Goal: Task Accomplishment & Management: Complete application form

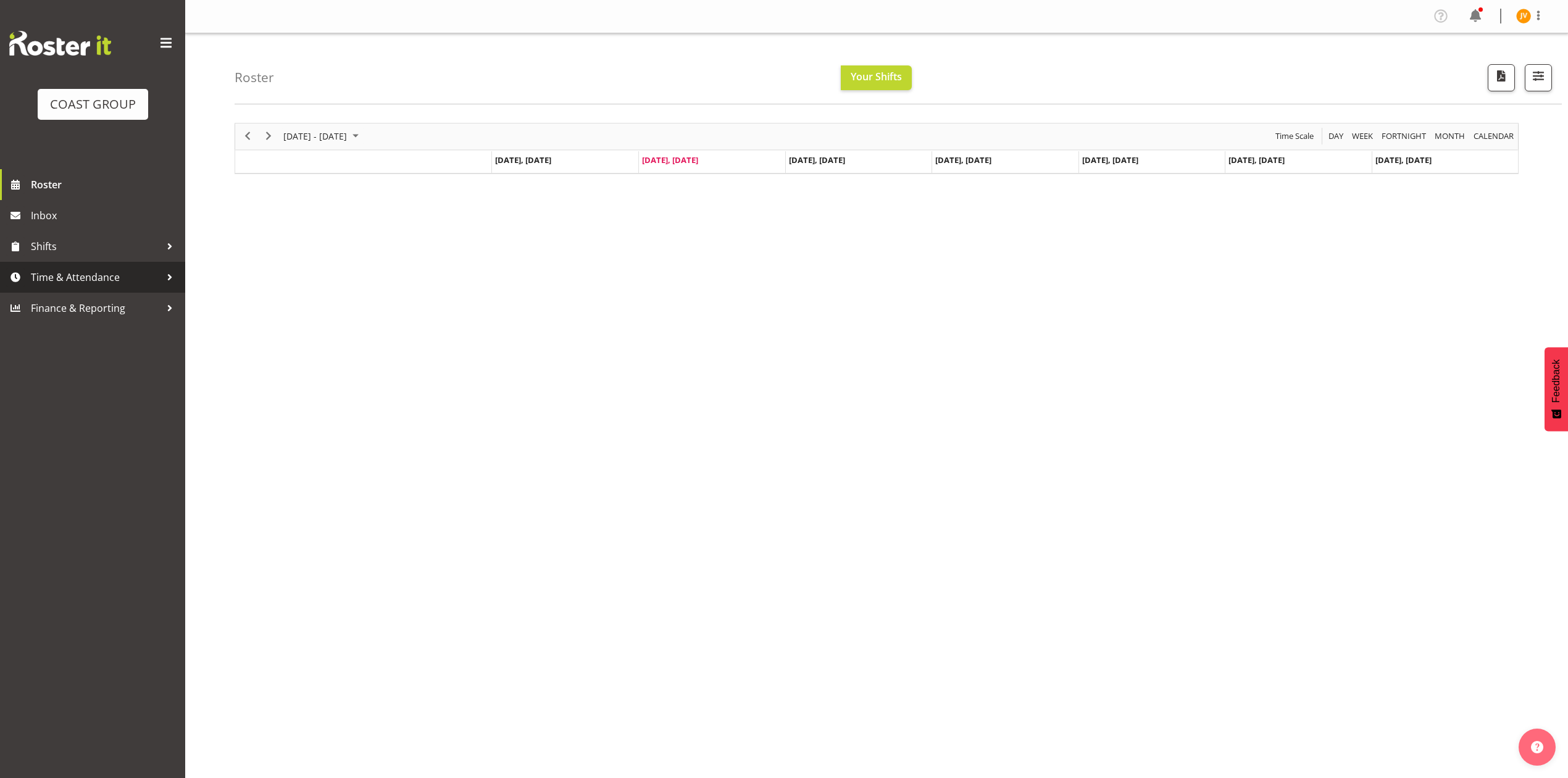
click at [70, 274] on span "Time & Attendance" at bounding box center [95, 277] width 130 height 19
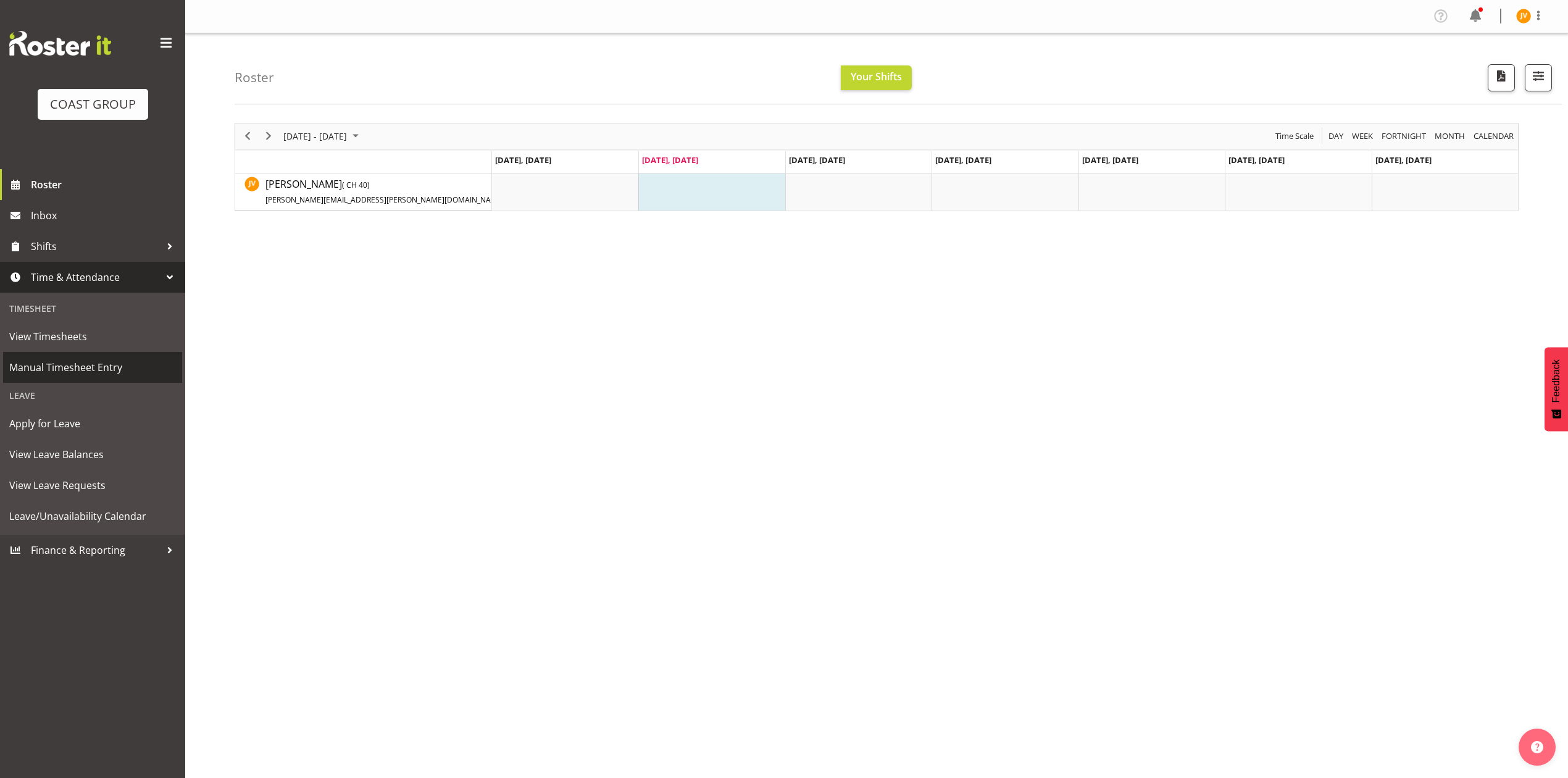
click at [67, 373] on span "Manual Timesheet Entry" at bounding box center [92, 367] width 167 height 19
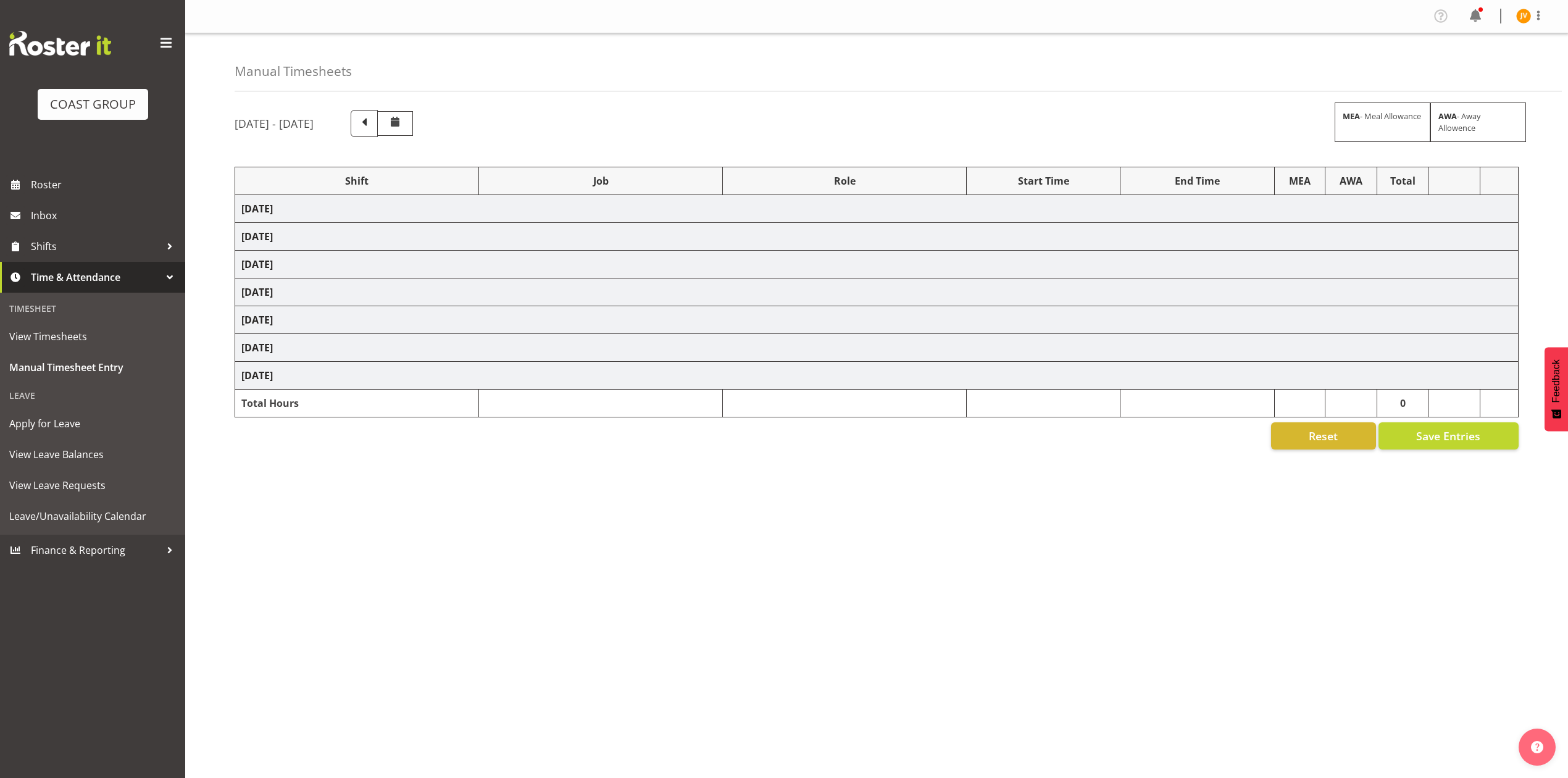
select select "1881"
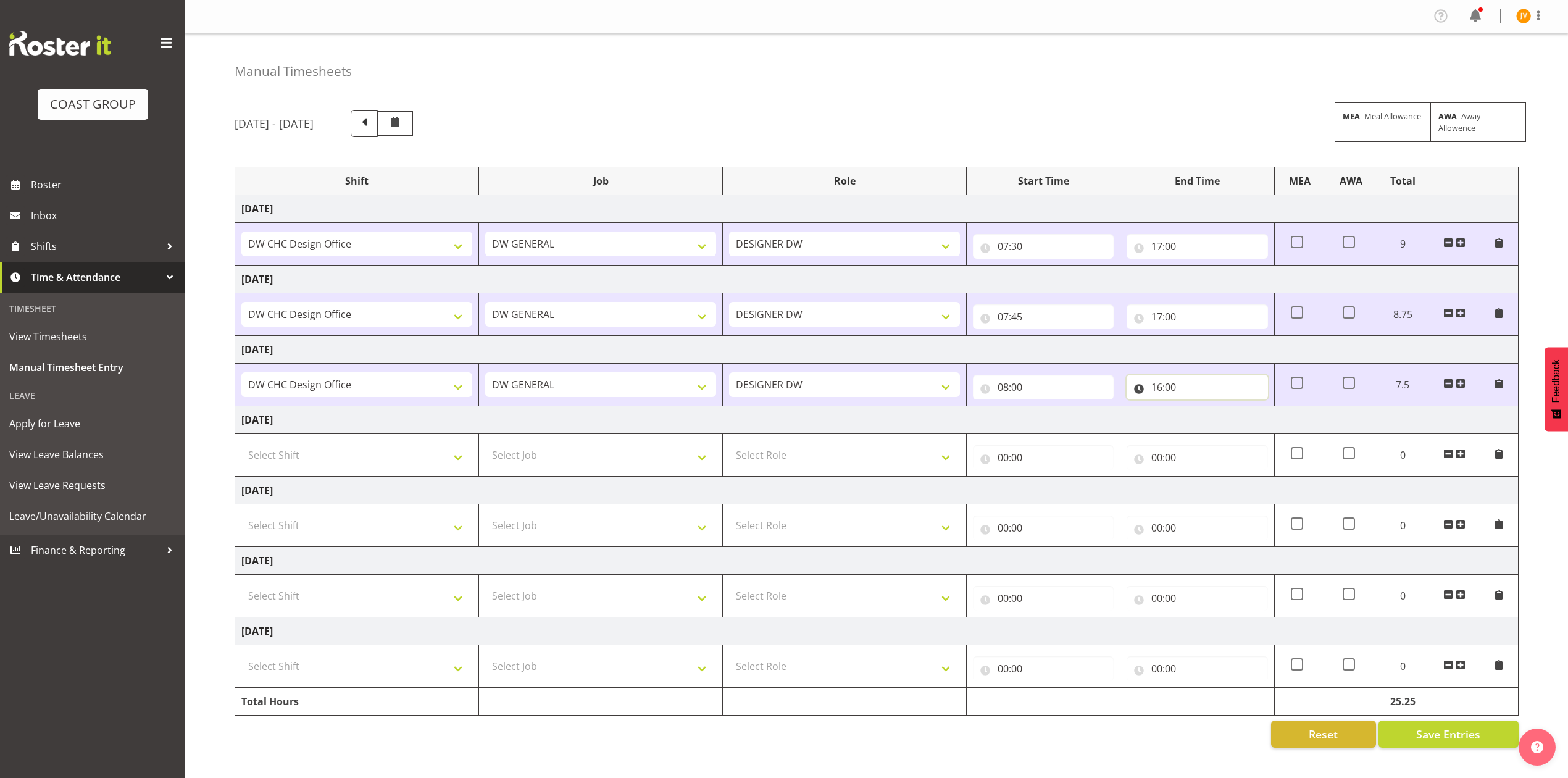
click at [1171, 389] on input "16:00" at bounding box center [1197, 387] width 141 height 24
click at [1240, 429] on select "00 01 02 03 04 05 06 07 08 09 10 11 12 13 14 15 16 17 18 19 20 21 22 23 24 25 2…" at bounding box center [1243, 419] width 28 height 24
select select "30"
click at [1230, 409] on select "00 01 02 03 04 05 06 07 08 09 10 11 12 13 14 15 16 17 18 19 20 21 22 23 24 25 2…" at bounding box center [1243, 419] width 28 height 24
type input "16:30"
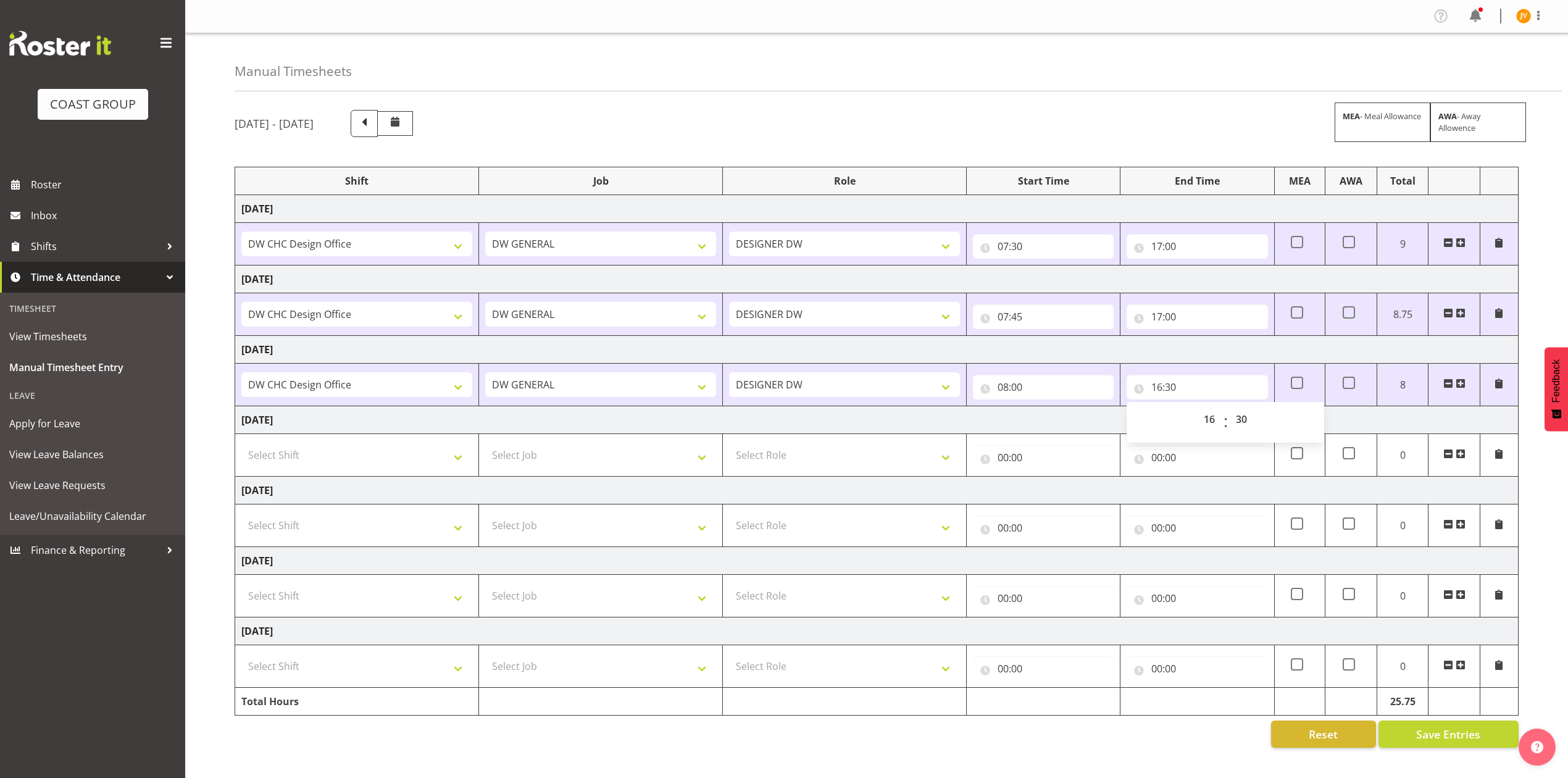
click at [1418, 418] on td "Saturday 23rd August 2025" at bounding box center [877, 420] width 1283 height 28
click at [282, 455] on select "Select Shift DW CHC Design Office DW CHC General Work Aug DW CHC General Work D…" at bounding box center [357, 455] width 231 height 24
select select "1512"
click at [242, 445] on select "Select Shift DW CHC Design Office DW CHC General Work Aug DW CHC General Work D…" at bounding box center [357, 455] width 231 height 24
click at [542, 452] on select "Select Job 1 Carlton Events 1 Carlton Hamilton 1 Carlton Wellington 1 EHS WAREH…" at bounding box center [601, 455] width 231 height 24
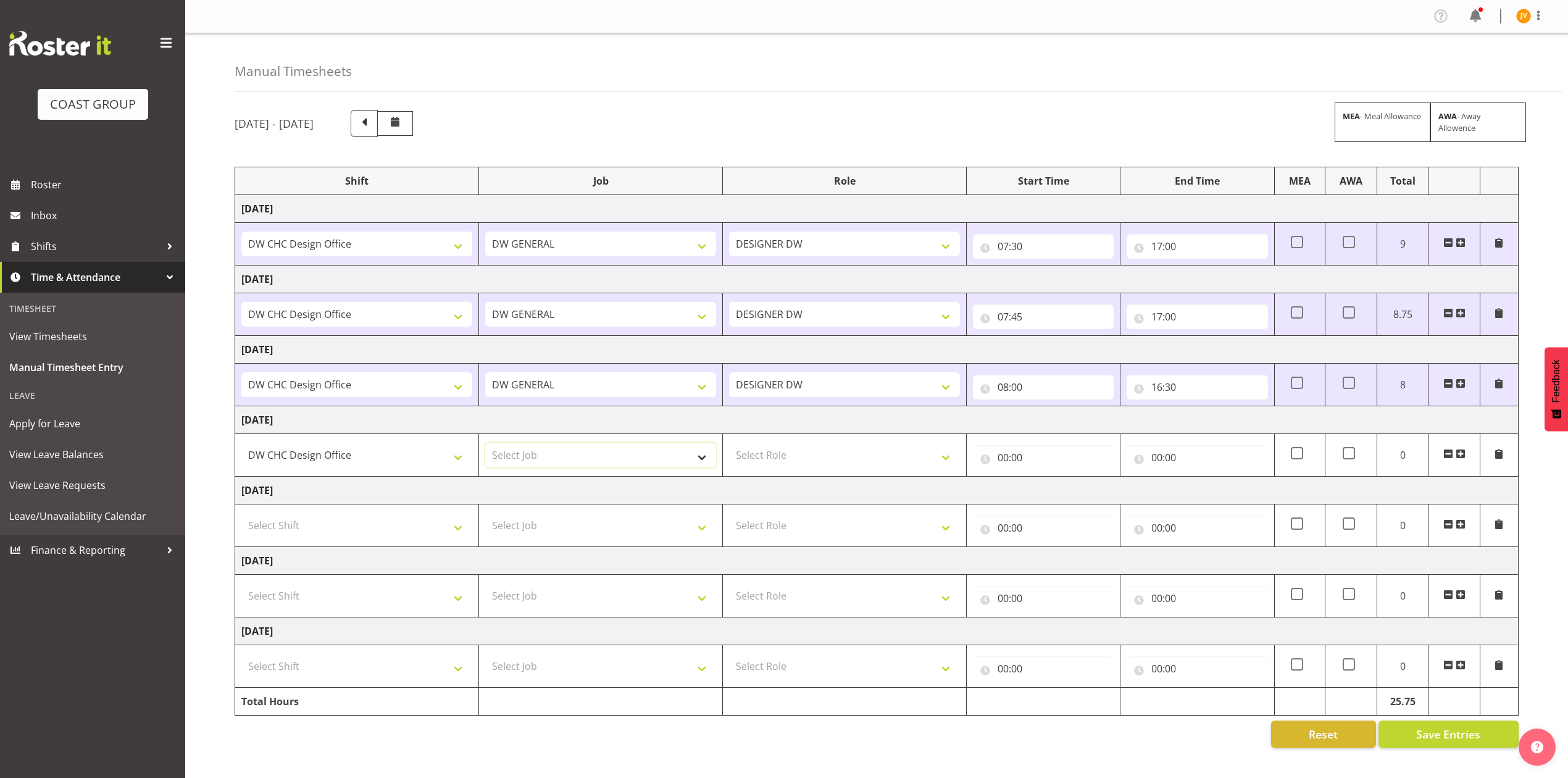
select select "1881"
click at [485, 445] on select "Select Job 1 Carlton Events 1 Carlton Hamilton 1 Carlton Wellington 1 EHS WAREH…" at bounding box center [601, 455] width 231 height 24
drag, startPoint x: 746, startPoint y: 452, endPoint x: 771, endPoint y: 460, distance: 26.2
click at [745, 452] on select "Select Role DESIGNER DW" at bounding box center [845, 455] width 231 height 24
select select "221"
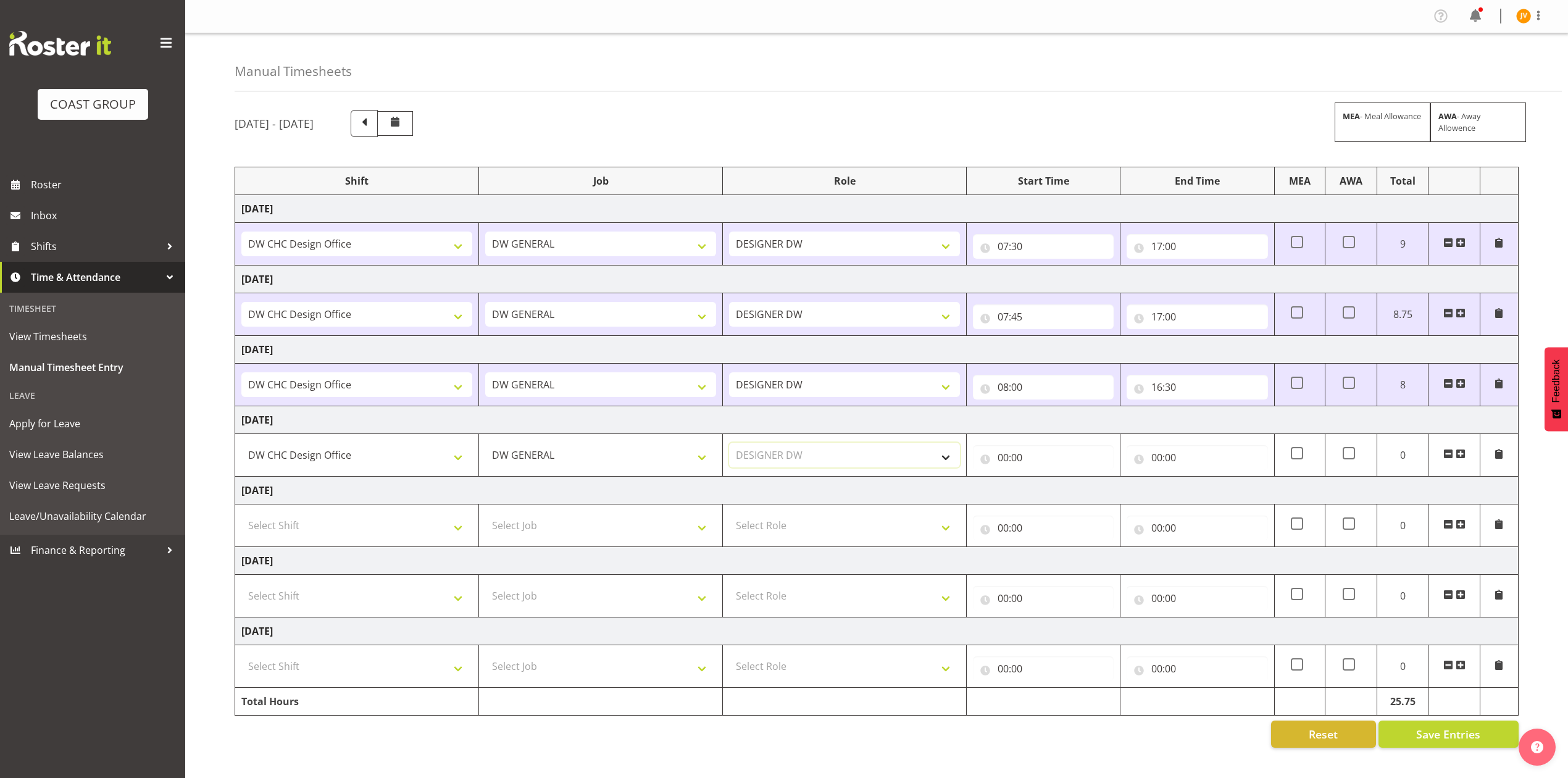
click at [729, 445] on select "Select Role DESIGNER DW" at bounding box center [845, 455] width 231 height 24
click at [993, 457] on input "00:00" at bounding box center [1043, 457] width 141 height 24
click at [1053, 491] on select "00 01 02 03 04 05 06 07 08 09 10 11 12 13 14 15 16 17 18 19 20 21 22 23" at bounding box center [1057, 490] width 28 height 24
select select "13"
click at [1043, 480] on select "00 01 02 03 04 05 06 07 08 09 10 11 12 13 14 15 16 17 18 19 20 21 22 23" at bounding box center [1057, 490] width 28 height 24
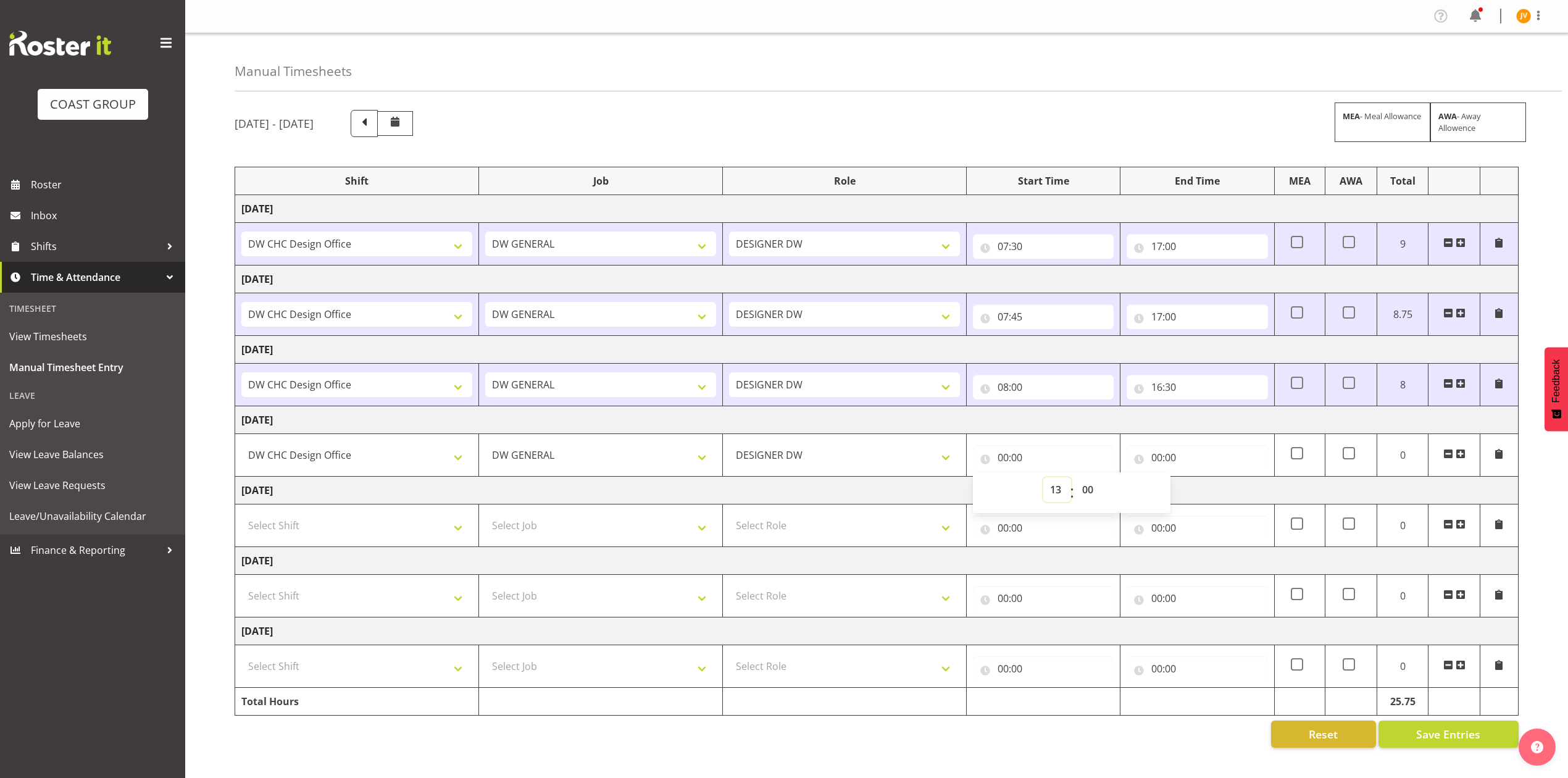
type input "13:00"
click at [1159, 465] on input "00:00" at bounding box center [1197, 457] width 141 height 24
click at [1236, 499] on select "00 01 02 03 04 05 06 07 08 09 10 11 12 13 14 15 16 17 18 19 20 21 22 23 24 25 2…" at bounding box center [1243, 490] width 28 height 24
click at [1206, 499] on select "00 01 02 03 04 05 06 07 08 09 10 11 12 13 14 15 16 17 18 19 20 21 22 23" at bounding box center [1211, 490] width 28 height 24
select select "16"
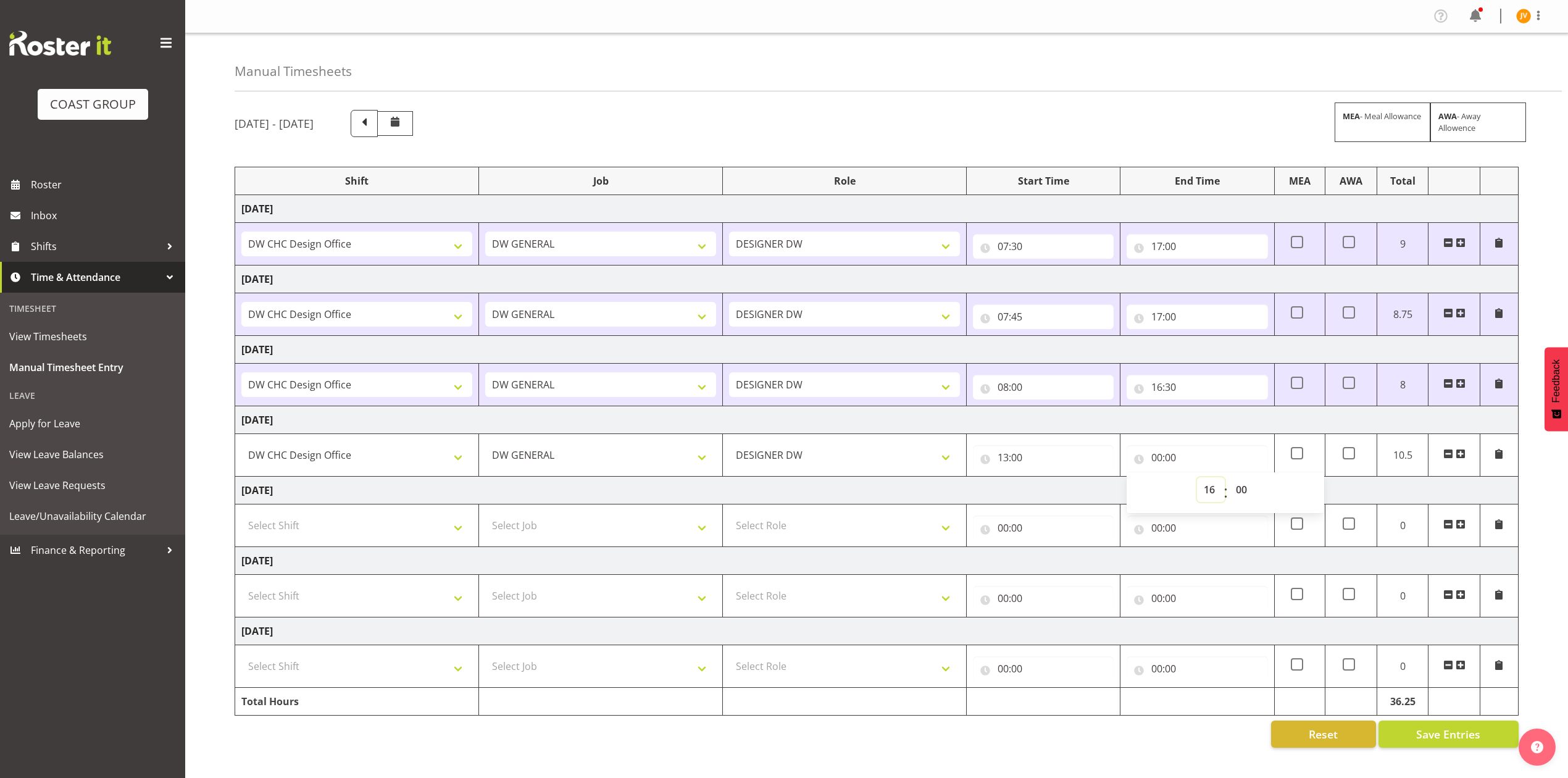
click at [1197, 480] on select "00 01 02 03 04 05 06 07 08 09 10 11 12 13 14 15 16 17 18 19 20 21 22 23" at bounding box center [1211, 490] width 28 height 24
type input "16:00"
click at [1012, 388] on input "08:00" at bounding box center [1043, 387] width 141 height 24
click at [1057, 427] on select "00 01 02 03 04 05 06 07 08 09 10 11 12 13 14 15 16 17 18 19 20 21 22 23" at bounding box center [1057, 419] width 28 height 24
click at [1011, 462] on input "13:00" at bounding box center [1043, 457] width 141 height 24
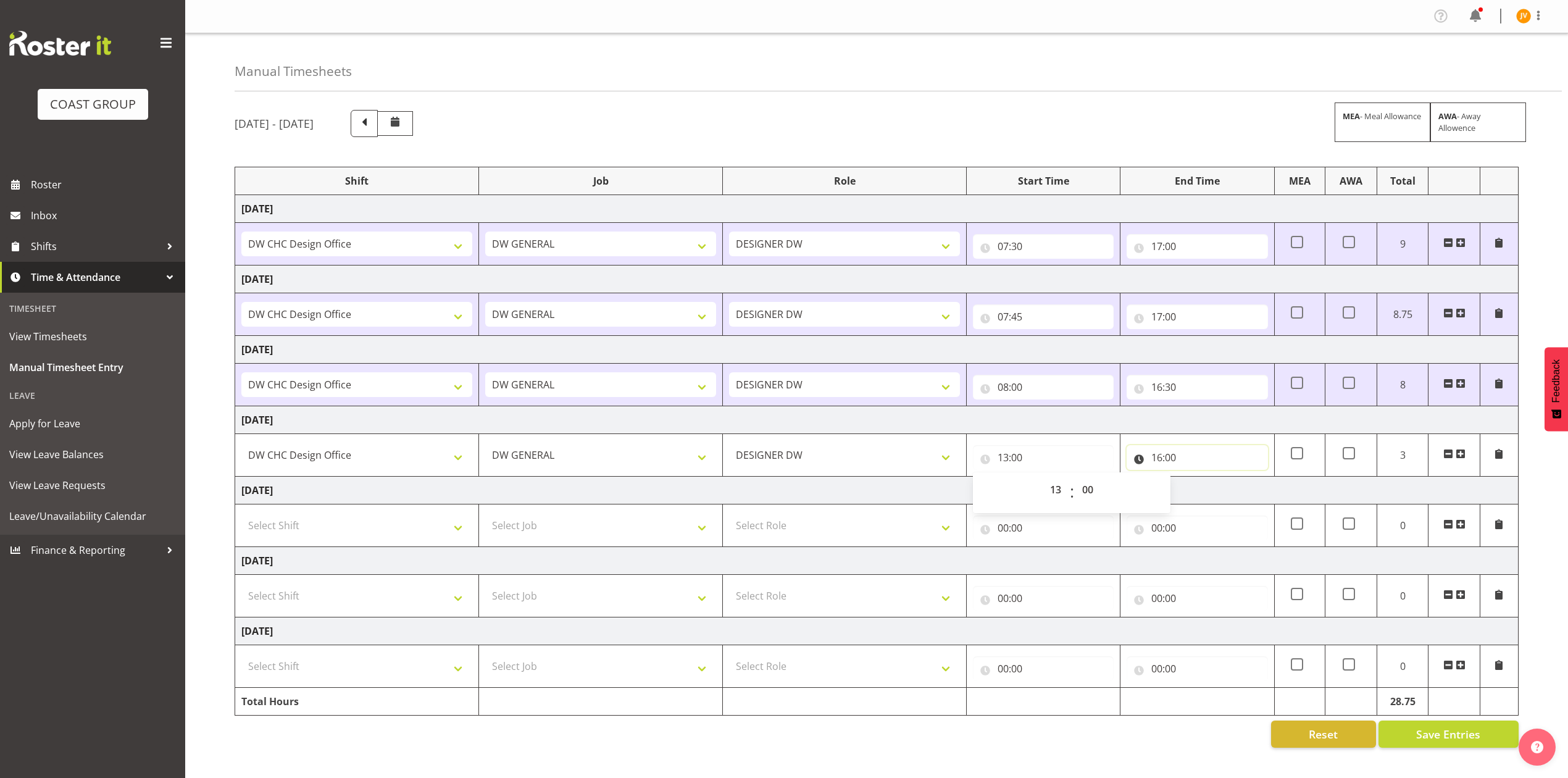
click at [1167, 460] on input "16:00" at bounding box center [1197, 457] width 141 height 24
click at [1210, 490] on select "00 01 02 03 04 05 06 07 08 09 10 11 12 13 14 15 16 17 18 19 20 21 22 23" at bounding box center [1211, 490] width 28 height 24
click at [1009, 465] on input "13:00" at bounding box center [1043, 457] width 141 height 24
drag, startPoint x: 1056, startPoint y: 488, endPoint x: 1063, endPoint y: 482, distance: 9.2
click at [1057, 488] on select "00 01 02 03 04 05 06 07 08 09 10 11 12 13 14 15 16 17 18 19 20 21 22 23" at bounding box center [1057, 490] width 28 height 24
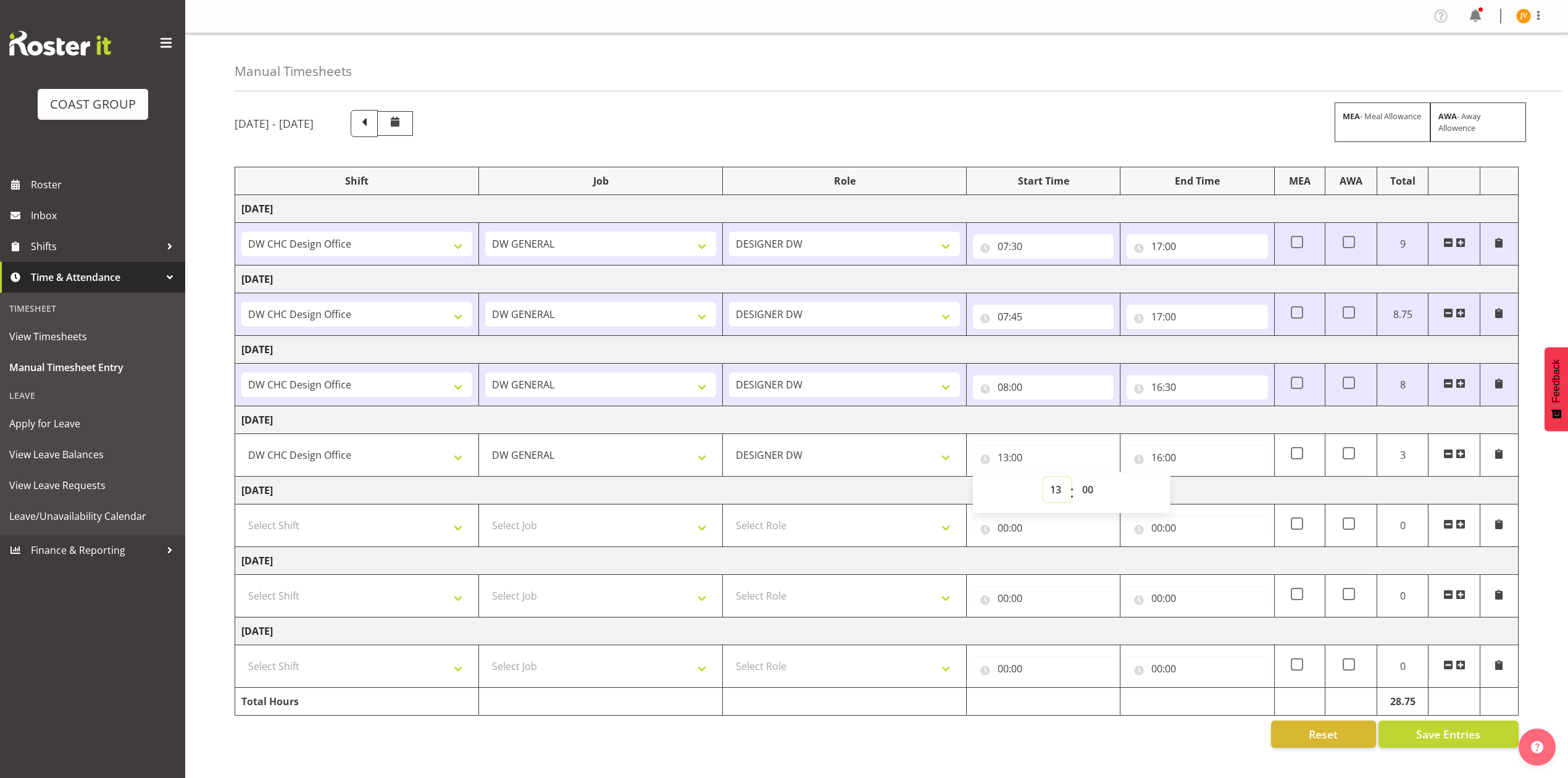
select select "17"
click at [1043, 480] on select "00 01 02 03 04 05 06 07 08 09 10 11 12 13 14 15 16 17 18 19 20 21 22 23" at bounding box center [1057, 490] width 28 height 24
type input "17:00"
click at [1159, 458] on input "16:00" at bounding box center [1197, 457] width 141 height 24
click at [1207, 495] on select "00 01 02 03 04 05 06 07 08 09 10 11 12 13 14 15 16 17 18 19 20 21 22 23" at bounding box center [1211, 490] width 28 height 24
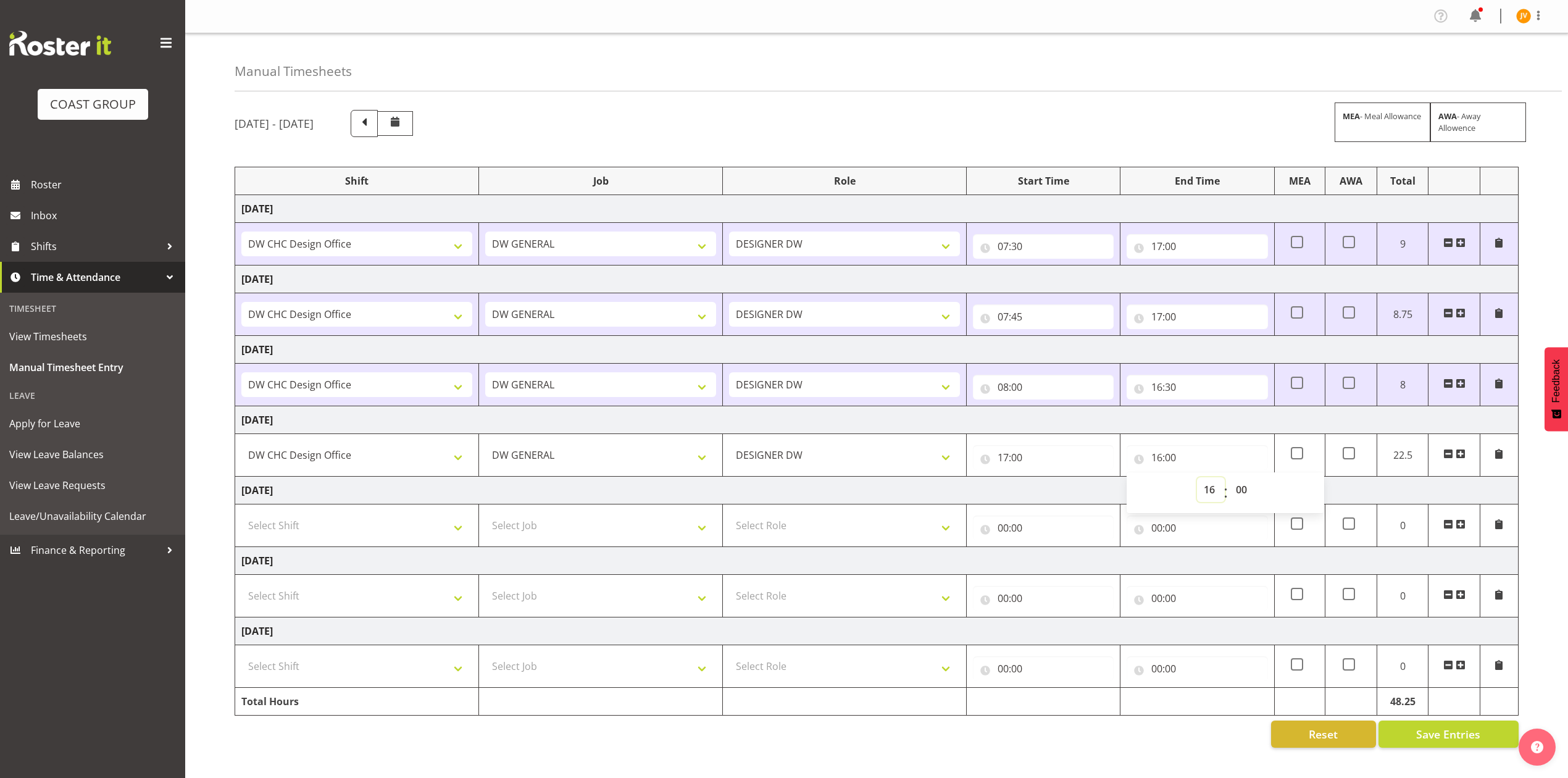
select select "20"
click at [1197, 480] on select "00 01 02 03 04 05 06 07 08 09 10 11 12 13 14 15 16 17 18 19 20 21 22 23" at bounding box center [1211, 490] width 28 height 24
type input "20:00"
drag, startPoint x: 1240, startPoint y: 487, endPoint x: 1243, endPoint y: 480, distance: 7.6
click at [1240, 487] on select "00 01 02 03 04 05 06 07 08 09 10 11 12 13 14 15 16 17 18 19 20 21 22 23 24 25 2…" at bounding box center [1243, 490] width 28 height 24
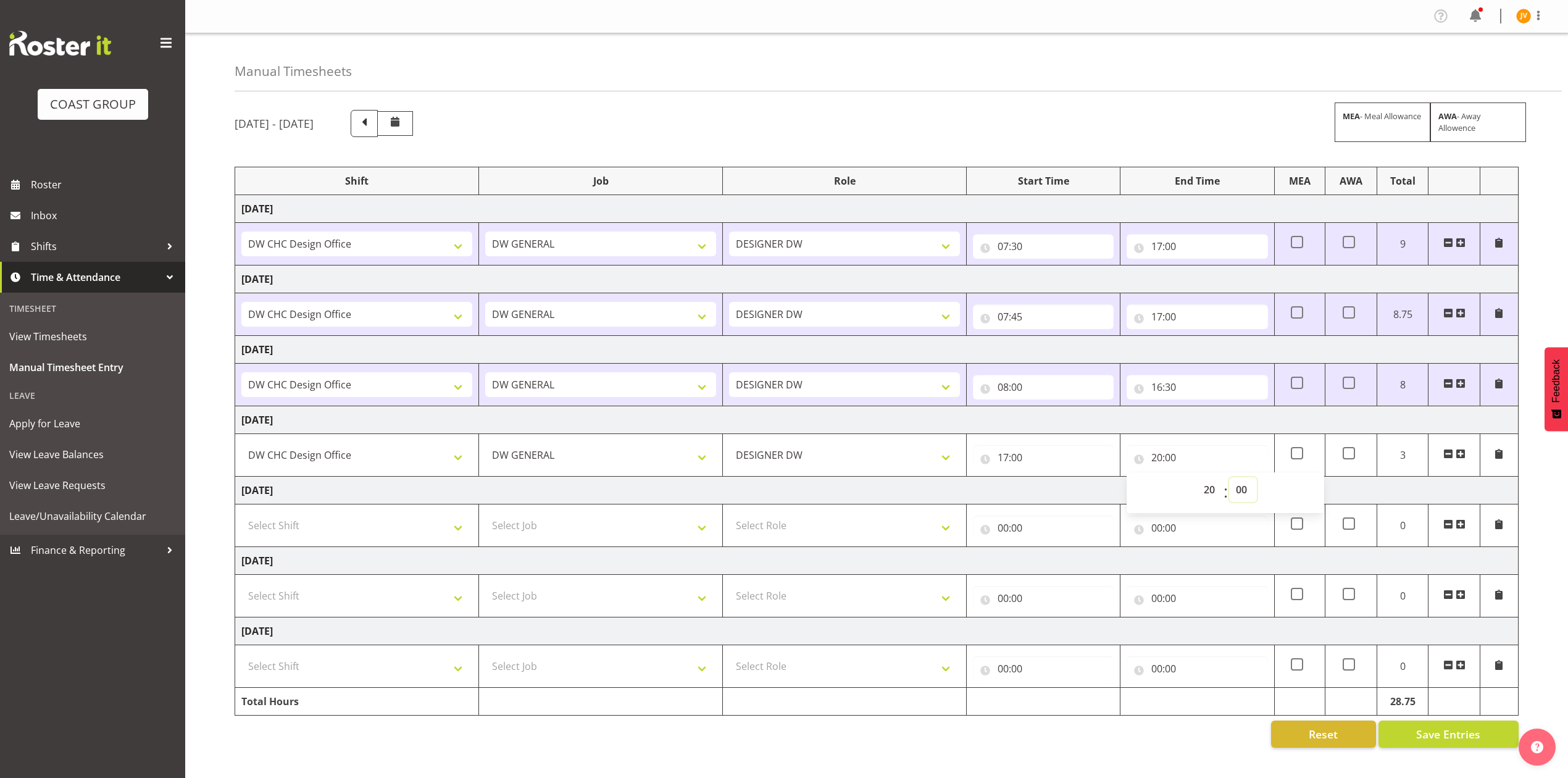
select select "30"
click at [1230, 480] on select "00 01 02 03 04 05 06 07 08 09 10 11 12 13 14 15 16 17 18 19 20 21 22 23 24 25 2…" at bounding box center [1243, 490] width 28 height 24
type input "20:30"
click at [1508, 491] on td "Sunday 24th August 2025" at bounding box center [877, 490] width 1283 height 28
click at [330, 530] on select "Select Shift DW CHC Design Office DW CHC General Work Aug DW CHC General Work D…" at bounding box center [357, 526] width 231 height 24
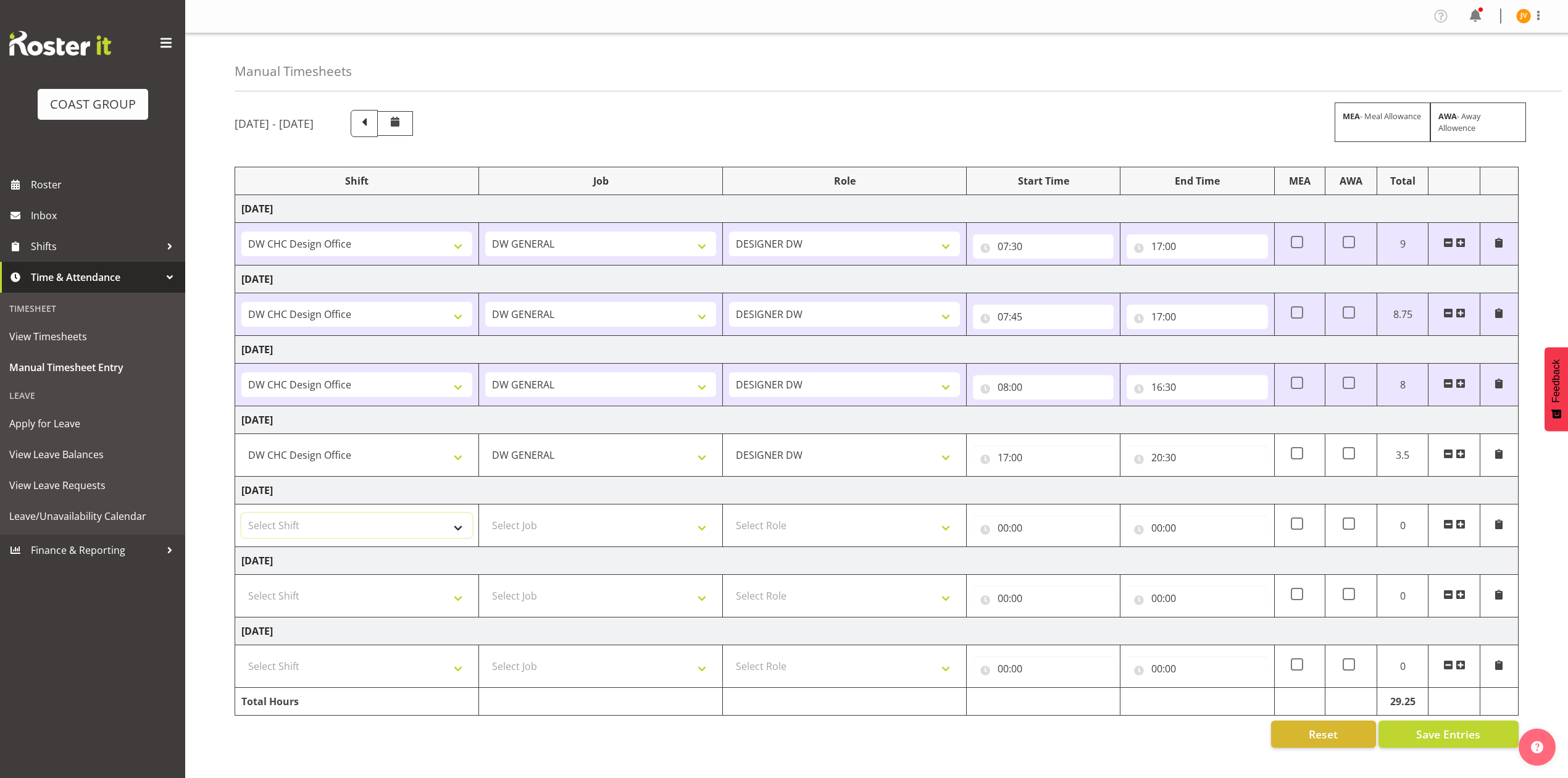
select select "1512"
click at [242, 516] on select "Select Shift DW CHC Design Office DW CHC General Work Aug DW CHC General Work D…" at bounding box center [357, 526] width 231 height 24
click at [559, 529] on select "Select Job 1 Carlton Events 1 Carlton Hamilton 1 Carlton Wellington 1 EHS WAREH…" at bounding box center [601, 526] width 231 height 24
select select "1881"
click at [485, 516] on select "Select Job 1 Carlton Events 1 Carlton Hamilton 1 Carlton Wellington 1 EHS WAREH…" at bounding box center [601, 526] width 231 height 24
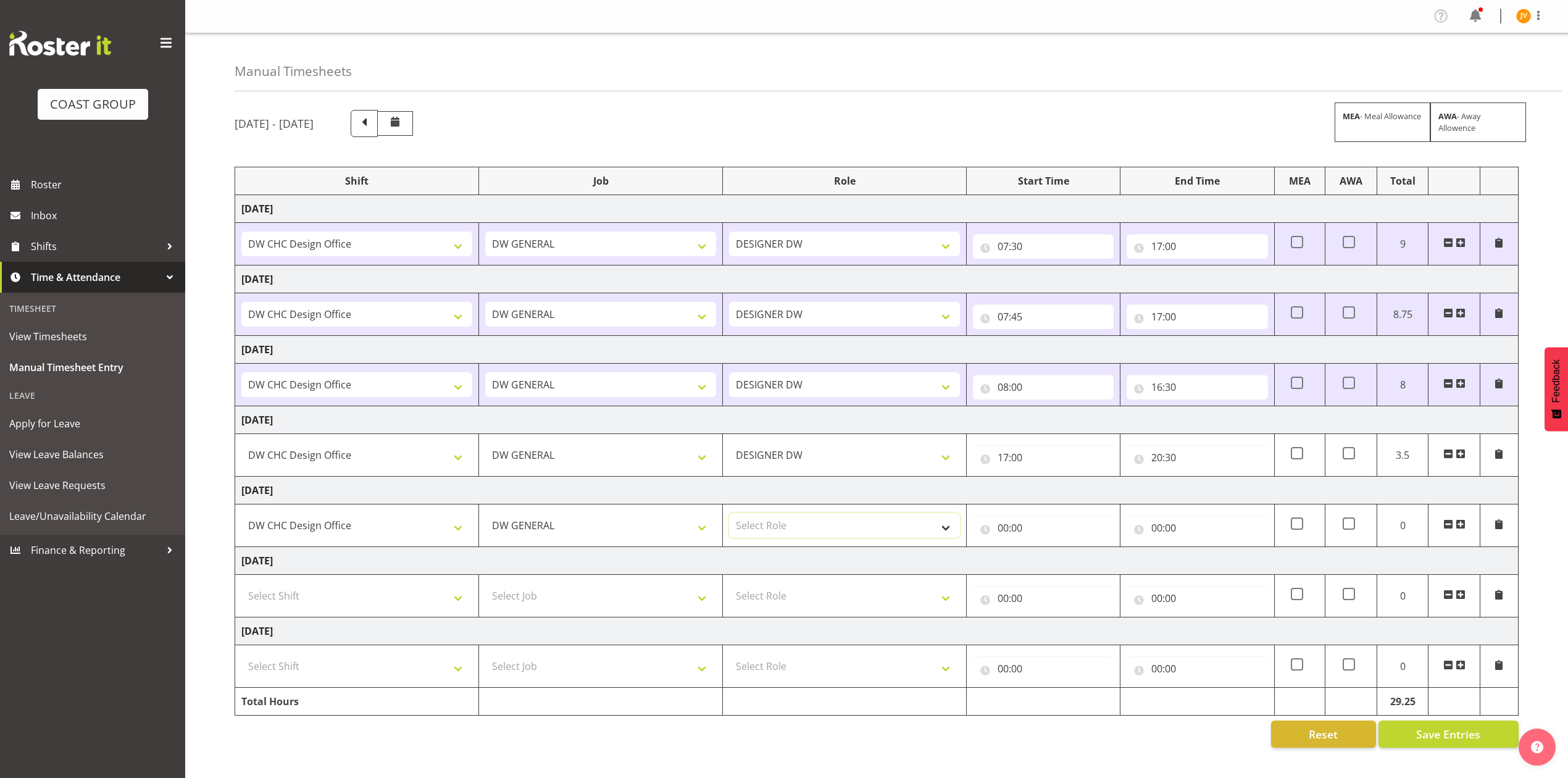
click at [754, 529] on select "Select Role DESIGNER DW" at bounding box center [845, 526] width 231 height 24
select select "221"
click at [729, 516] on select "Select Role DESIGNER DW" at bounding box center [845, 526] width 231 height 24
click at [1000, 532] on input "00:00" at bounding box center [1043, 528] width 141 height 24
click at [1055, 571] on select "00 01 02 03 04 05 06 07 08 09 10 11 12 13 14 15 16 17 18 19 20 21 22 23" at bounding box center [1057, 560] width 28 height 24
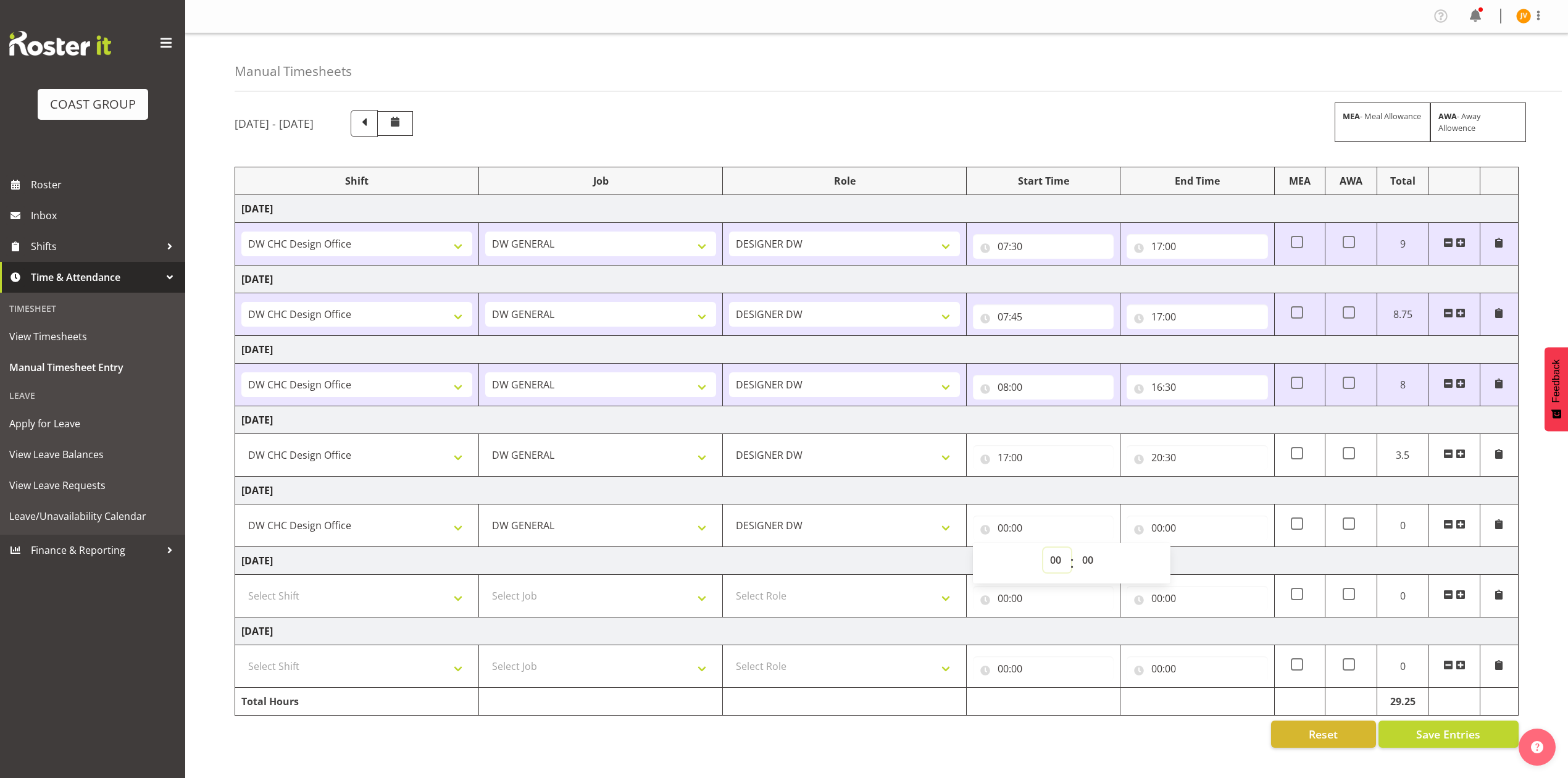
select select "13"
click at [1043, 551] on select "00 01 02 03 04 05 06 07 08 09 10 11 12 13 14 15 16 17 18 19 20 21 22 23" at bounding box center [1057, 560] width 28 height 24
type input "13:00"
click at [1151, 531] on input "00:00" at bounding box center [1197, 528] width 141 height 24
drag, startPoint x: 1202, startPoint y: 558, endPoint x: 1212, endPoint y: 552, distance: 11.7
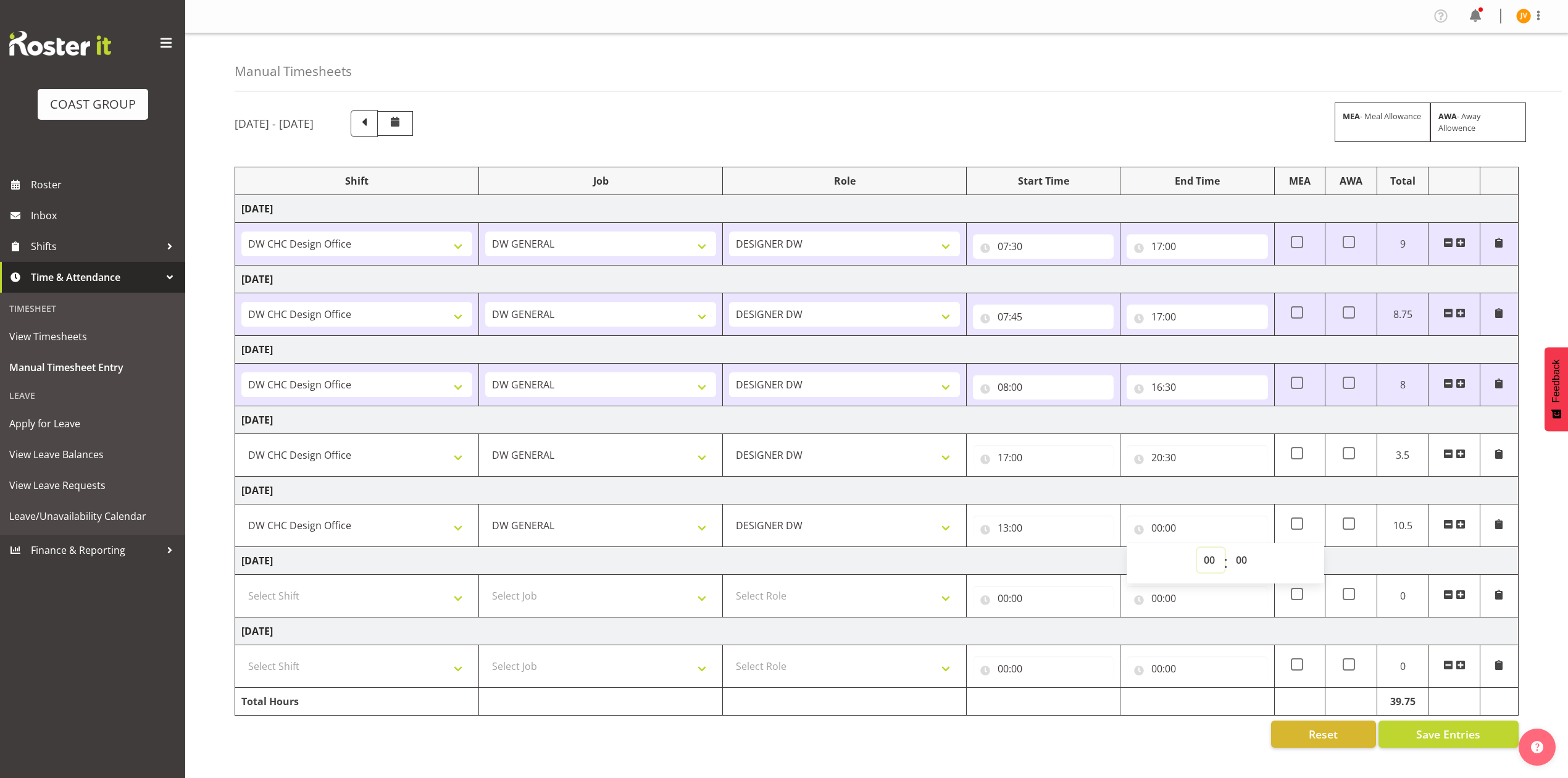
click at [1203, 558] on select "00 01 02 03 04 05 06 07 08 09 10 11 12 13 14 15 16 17 18 19 20 21 22 23" at bounding box center [1211, 560] width 28 height 24
select select "16"
click at [1197, 551] on select "00 01 02 03 04 05 06 07 08 09 10 11 12 13 14 15 16 17 18 19 20 21 22 23" at bounding box center [1211, 560] width 28 height 24
type input "16:00"
click at [1457, 525] on span at bounding box center [1461, 524] width 10 height 10
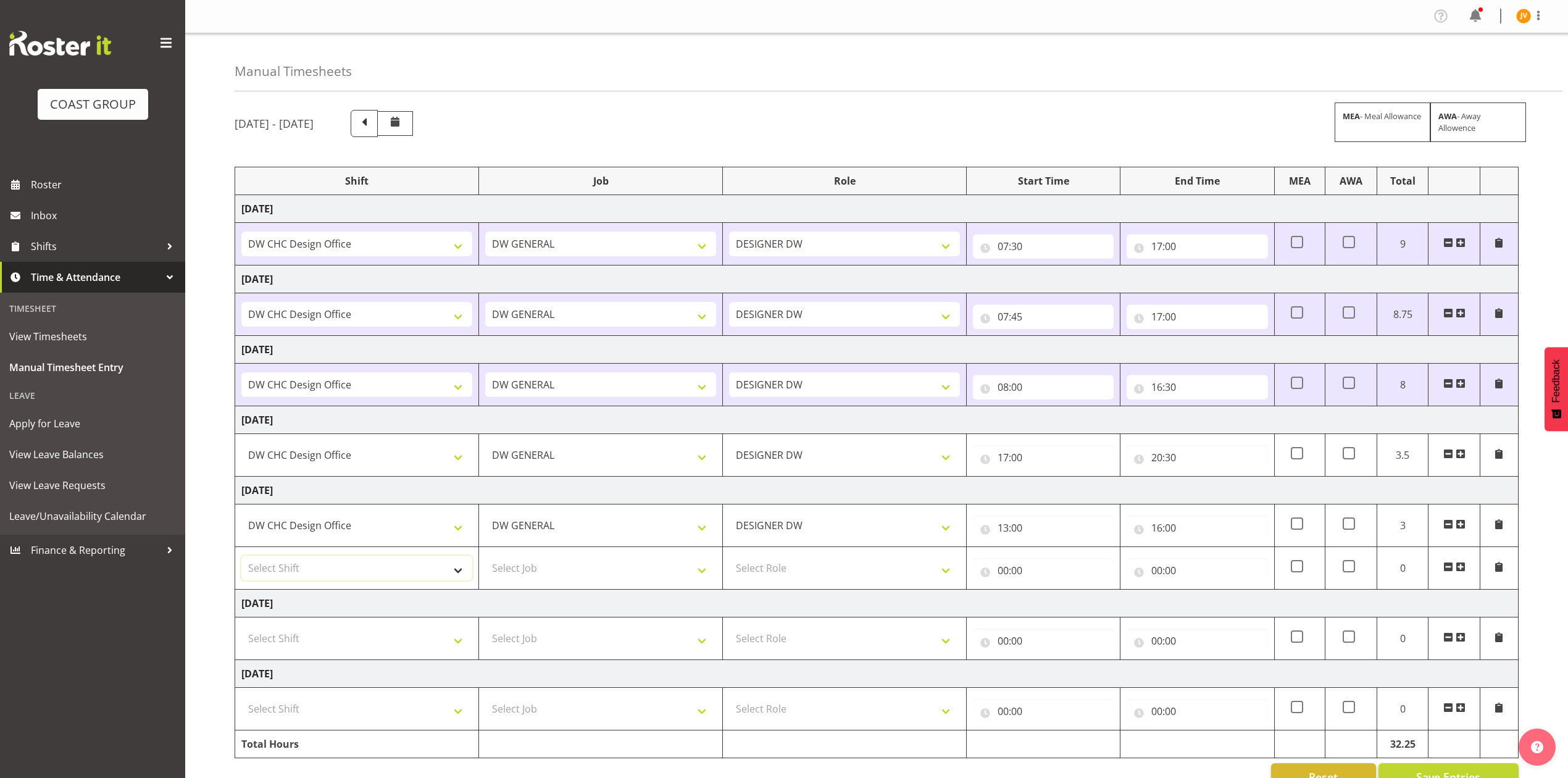
click at [305, 576] on select "Select Shift DW CHC Design Office DW CHC General Work Aug DW CHC General Work D…" at bounding box center [357, 568] width 231 height 24
select select "1512"
click at [242, 559] on select "Select Shift DW CHC Design Office DW CHC General Work Aug DW CHC General Work D…" at bounding box center [357, 568] width 231 height 24
click at [574, 571] on select "Select Job 1 Carlton Events 1 Carlton Hamilton 1 Carlton Wellington 1 EHS WAREH…" at bounding box center [601, 568] width 231 height 24
select select "1881"
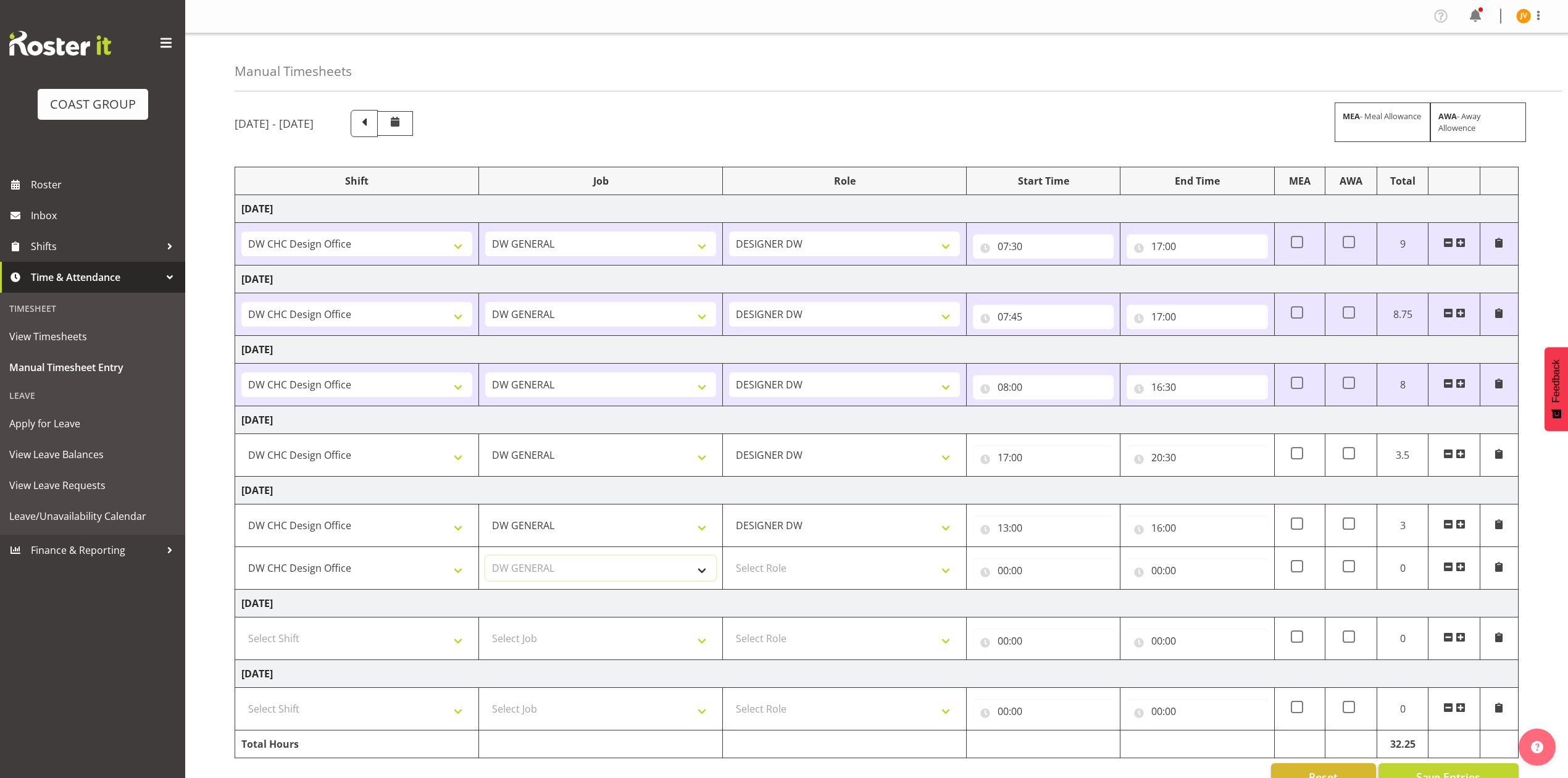
click at [485, 559] on select "Select Job 1 Carlton Events 1 Carlton Hamilton 1 Carlton Wellington 1 EHS WAREH…" at bounding box center [601, 568] width 231 height 24
click at [774, 569] on select "Select Role DESIGNER DW" at bounding box center [845, 568] width 231 height 24
select select "221"
click at [729, 559] on select "Select Role DESIGNER DW" at bounding box center [845, 568] width 231 height 24
click at [1000, 571] on input "00:00" at bounding box center [1043, 570] width 141 height 24
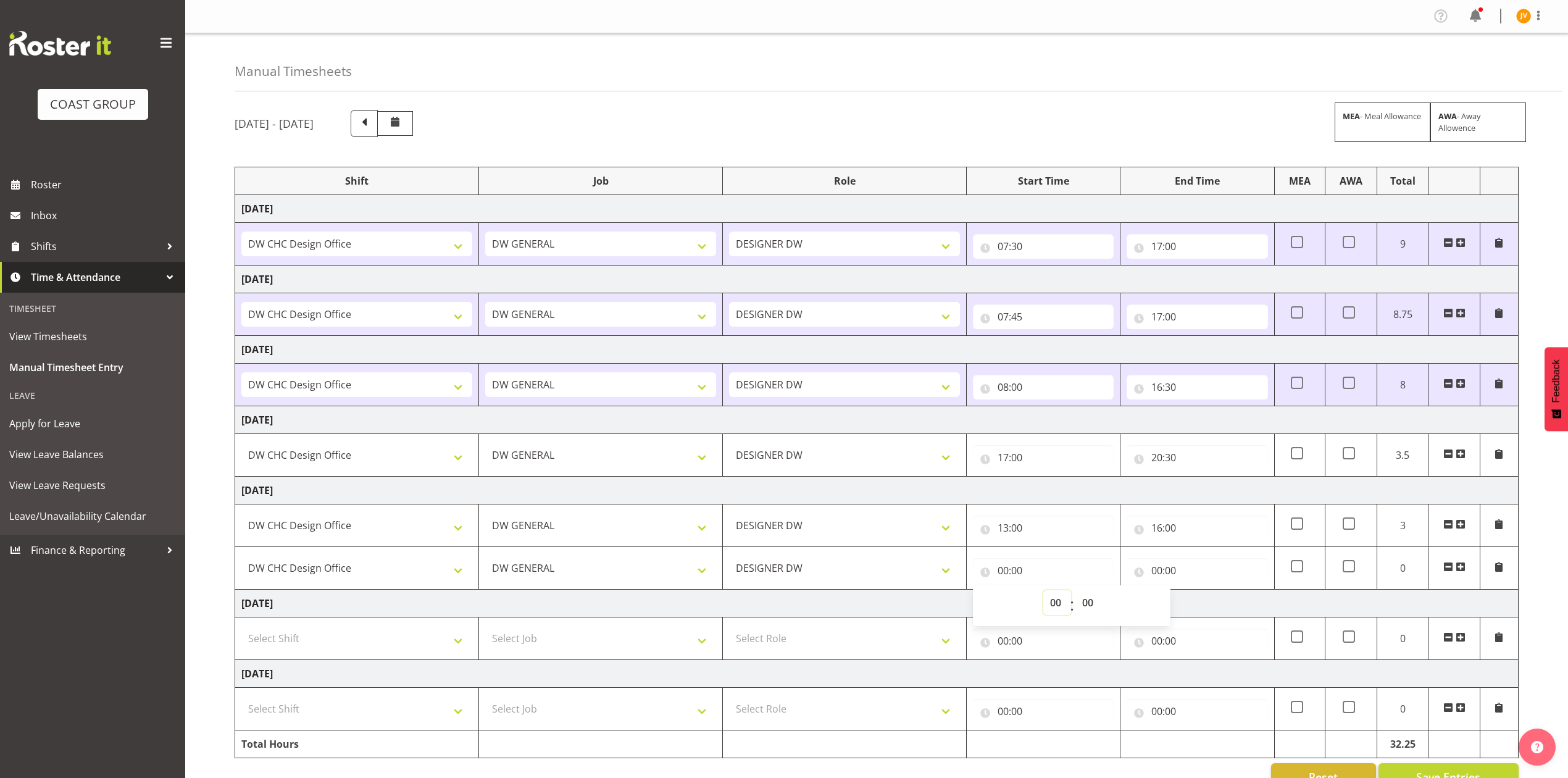
click at [1057, 607] on select "00 01 02 03 04 05 06 07 08 09 10 11 12 13 14 15 16 17 18 19 20 21 22 23" at bounding box center [1057, 602] width 28 height 24
select select "17"
click at [1043, 594] on select "00 01 02 03 04 05 06 07 08 09 10 11 12 13 14 15 16 17 18 19 20 21 22 23" at bounding box center [1057, 602] width 28 height 24
type input "17:00"
click at [1156, 576] on input "00:00" at bounding box center [1197, 570] width 141 height 24
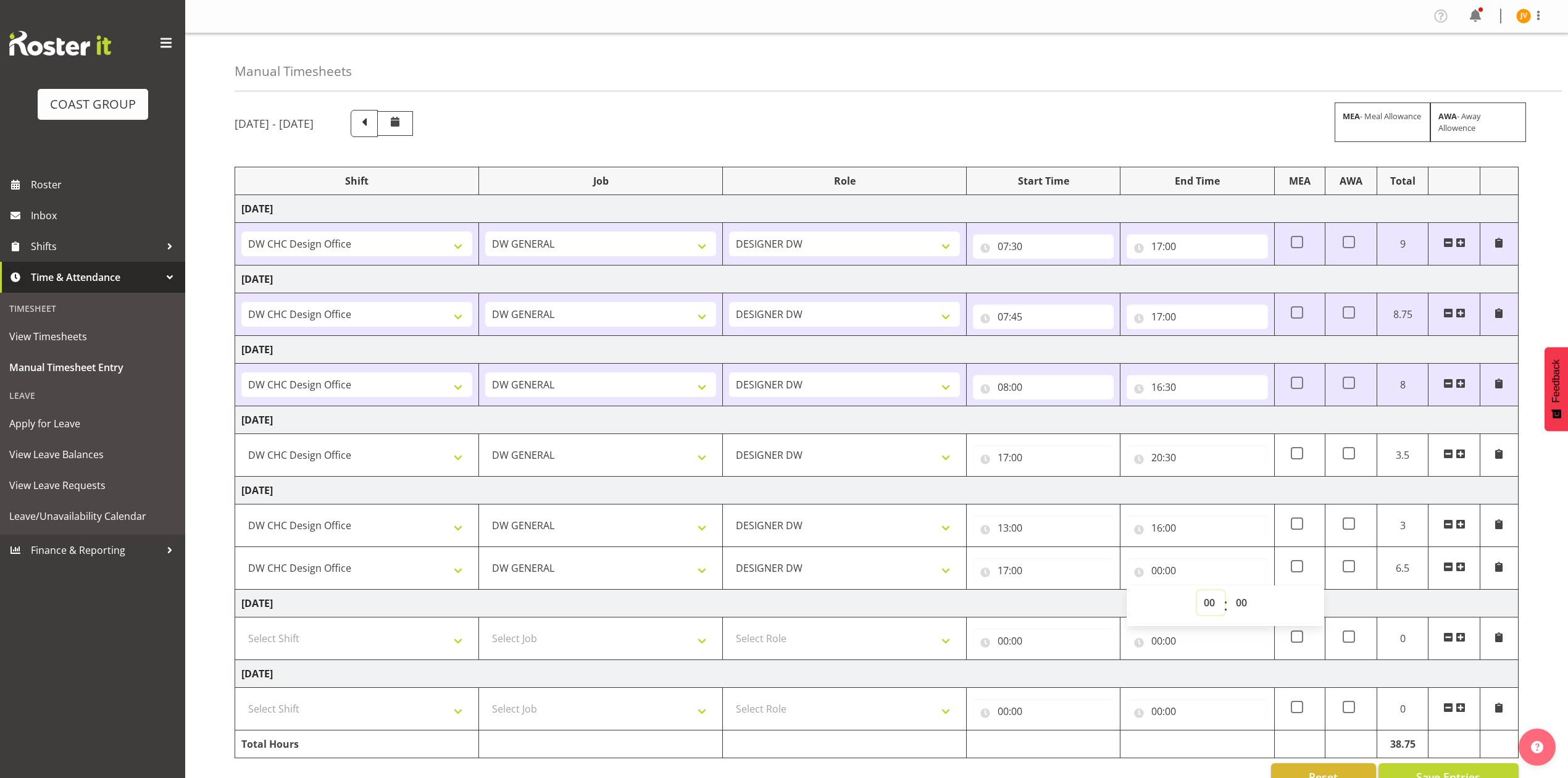
click at [1206, 601] on select "00 01 02 03 04 05 06 07 08 09 10 11 12 13 14 15 16 17 18 19 20 21 22 23" at bounding box center [1211, 602] width 28 height 24
select select "20"
click at [1197, 594] on select "00 01 02 03 04 05 06 07 08 09 10 11 12 13 14 15 16 17 18 19 20 21 22 23" at bounding box center [1211, 602] width 28 height 24
type input "20:00"
click at [1243, 608] on select "00 01 02 03 04 05 06 07 08 09 10 11 12 13 14 15 16 17 18 19 20 21 22 23 24 25 2…" at bounding box center [1243, 602] width 28 height 24
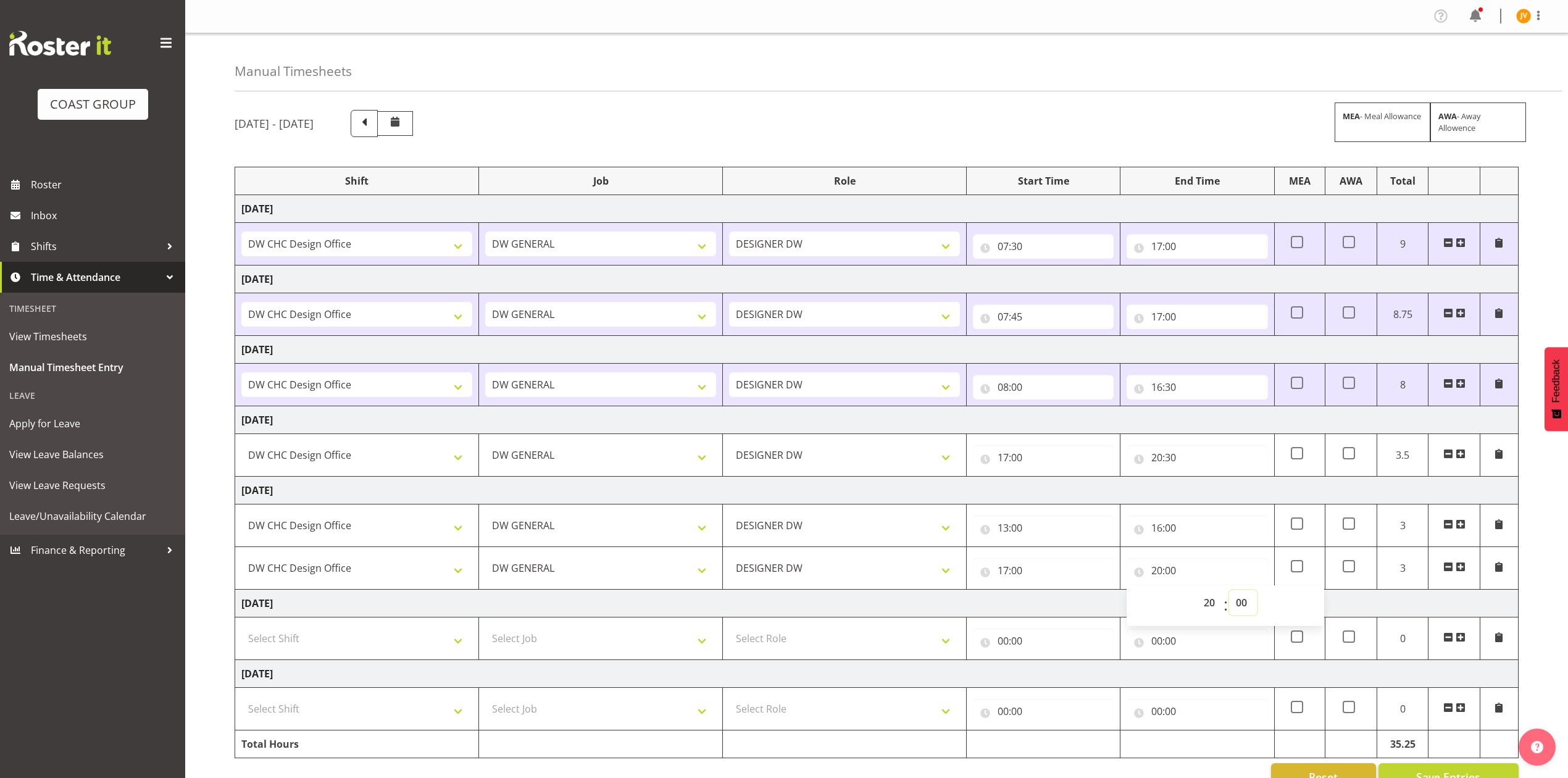
select select "30"
click at [1230, 594] on select "00 01 02 03 04 05 06 07 08 09 10 11 12 13 14 15 16 17 18 19 20 21 22 23 24 25 2…" at bounding box center [1243, 602] width 28 height 24
type input "20:30"
click at [1532, 606] on div "August 20th - August 26th 2025 MEA - Meal Allowance AWA - Away Allowence Shift …" at bounding box center [901, 450] width 1334 height 699
click at [353, 642] on select "Select Shift DW CHC Design Office DW CHC General Work Aug DW CHC General Work D…" at bounding box center [357, 638] width 231 height 24
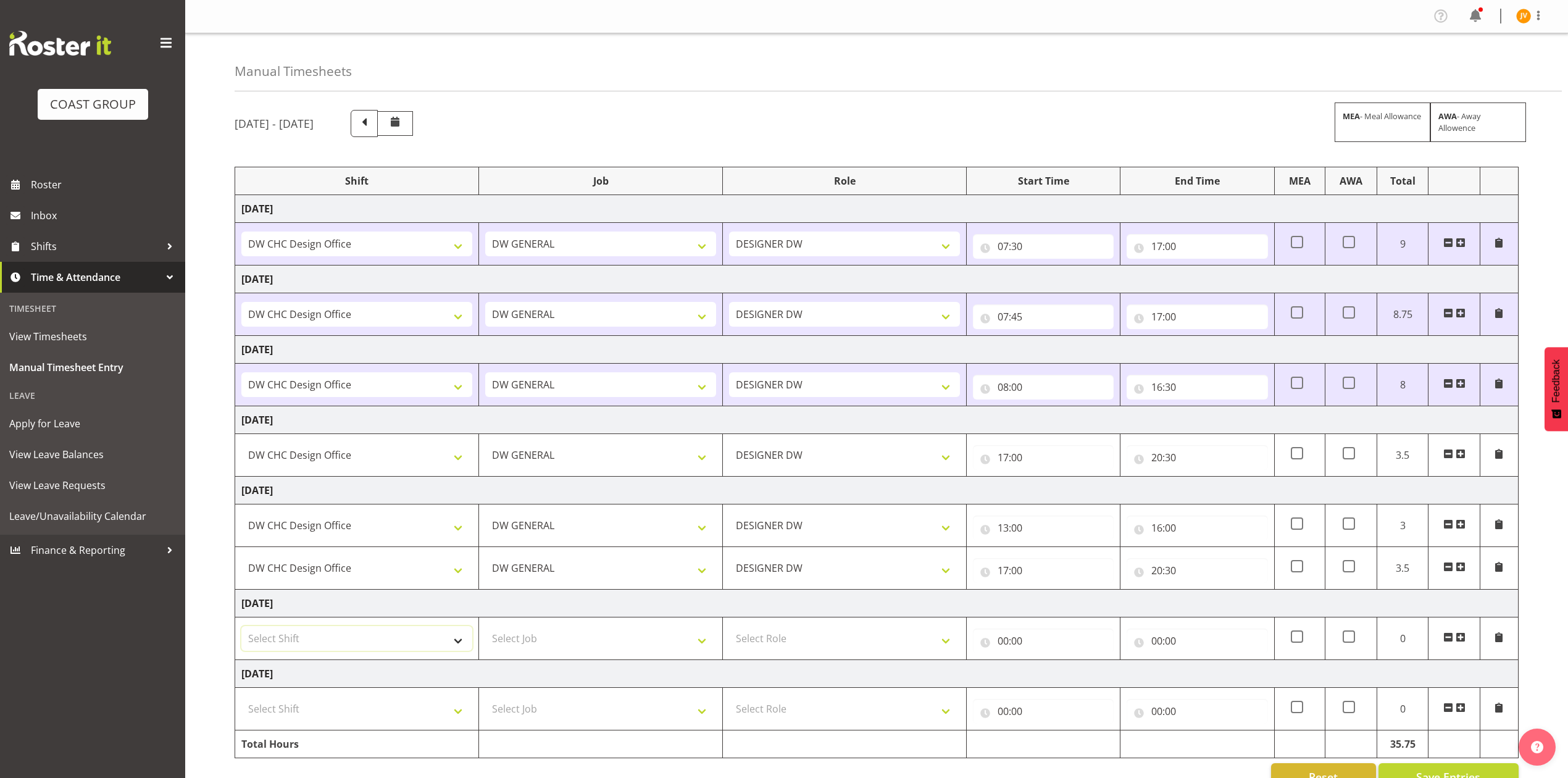
select select "1512"
click at [242, 630] on select "Select Shift DW CHC Design Office DW CHC General Work Aug DW CHC General Work D…" at bounding box center [357, 638] width 231 height 24
click at [541, 648] on select "Select Job 1 Carlton Events 1 Carlton Hamilton 1 Carlton Wellington 1 EHS WAREH…" at bounding box center [601, 638] width 231 height 24
select select "1881"
click at [485, 630] on select "Select Job 1 Carlton Events 1 Carlton Hamilton 1 Carlton Wellington 1 EHS WAREH…" at bounding box center [601, 638] width 231 height 24
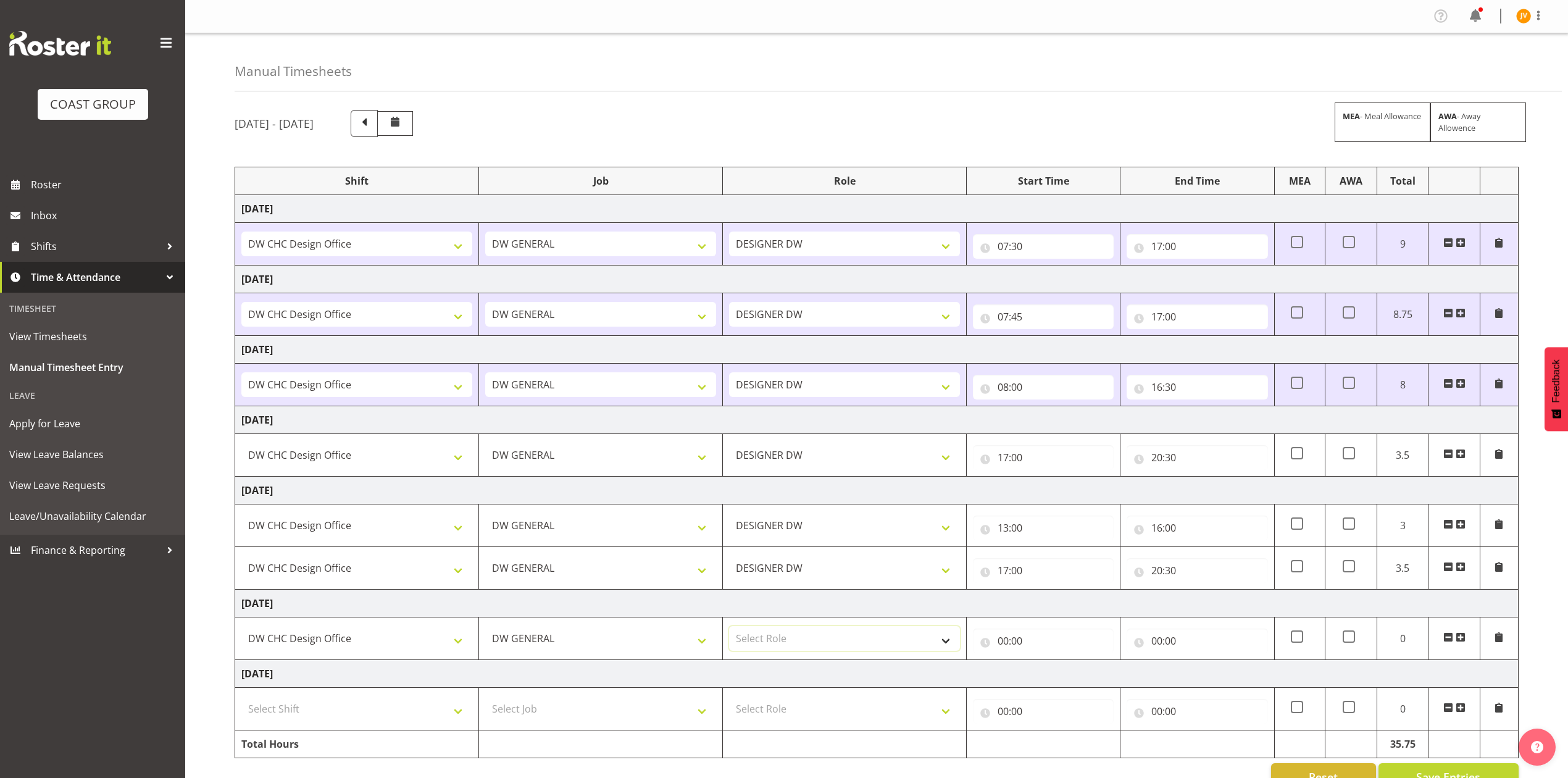
click at [764, 636] on select "Select Role DESIGNER DW" at bounding box center [845, 638] width 231 height 24
select select "221"
click at [729, 630] on select "Select Role DESIGNER DW" at bounding box center [845, 638] width 231 height 24
click at [999, 648] on input "00:00" at bounding box center [1043, 641] width 141 height 24
click at [1050, 673] on select "00 01 02 03 04 05 06 07 08 09 10 11 12 13 14 15 16 17 18 19 20 21 22 23" at bounding box center [1057, 673] width 28 height 24
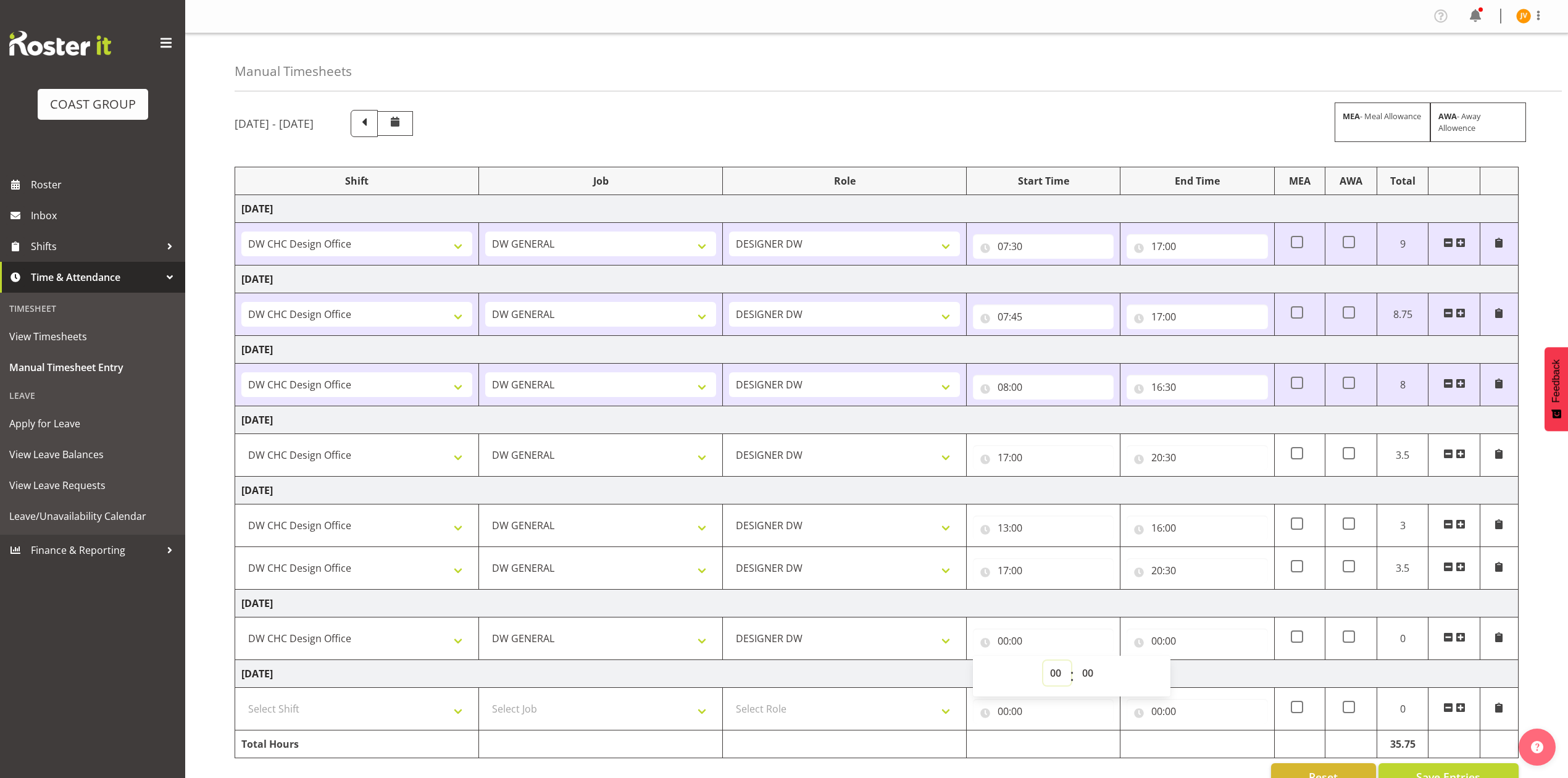
select select "7"
click at [1043, 665] on select "00 01 02 03 04 05 06 07 08 09 10 11 12 13 14 15 16 17 18 19 20 21 22 23" at bounding box center [1057, 673] width 28 height 24
type input "07:00"
click at [1085, 670] on select "00 01 02 03 04 05 06 07 08 09 10 11 12 13 14 15 16 17 18 19 20 21 22 23 24 25 2…" at bounding box center [1089, 673] width 28 height 24
select select "45"
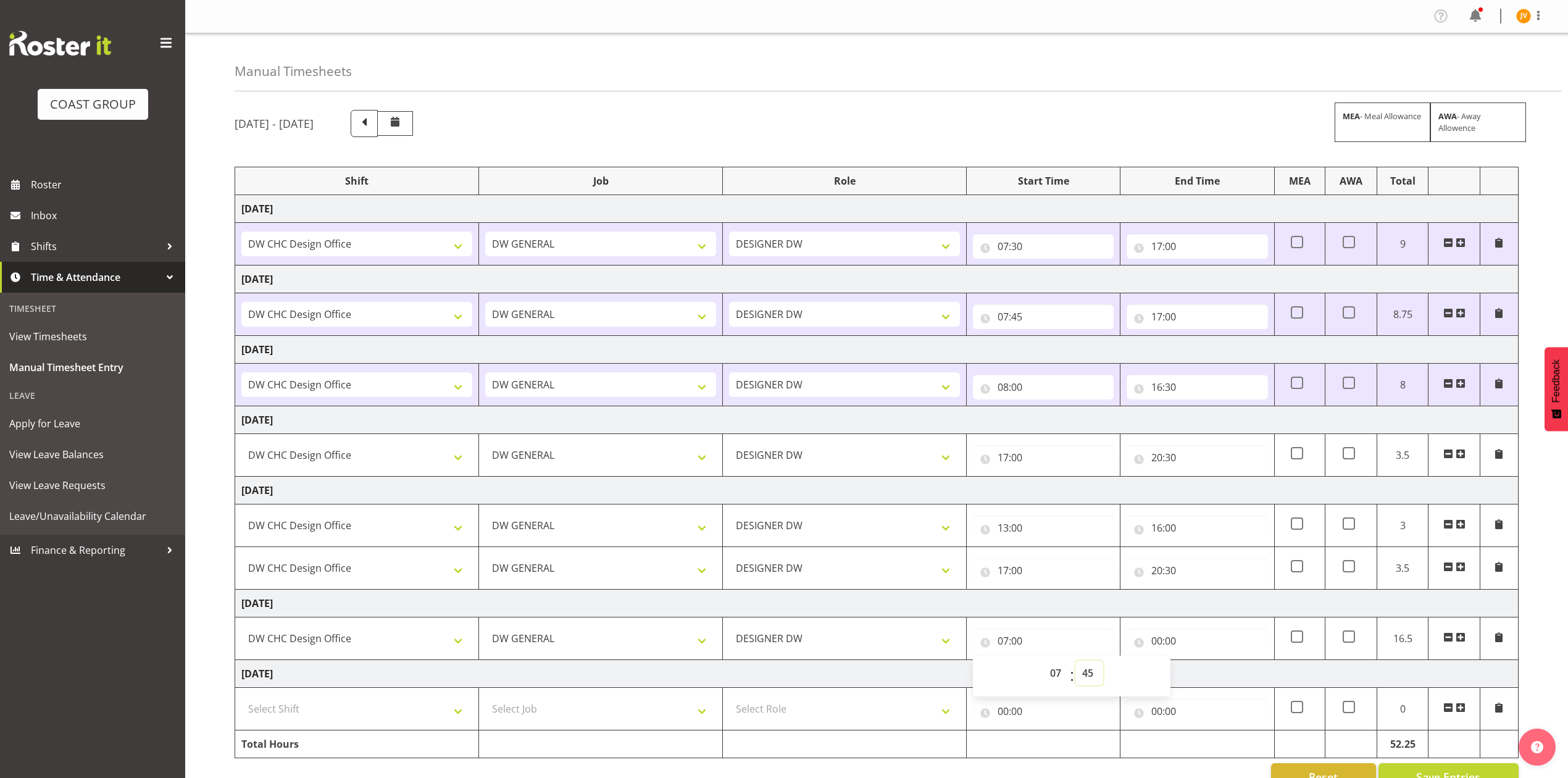
click at [1075, 665] on select "00 01 02 03 04 05 06 07 08 09 10 11 12 13 14 15 16 17 18 19 20 21 22 23 24 25 2…" at bounding box center [1089, 673] width 28 height 24
type input "07:45"
click at [1157, 638] on input "00:00" at bounding box center [1197, 641] width 141 height 24
click at [1210, 682] on select "00 01 02 03 04 05 06 07 08 09 10 11 12 13 14 15 16 17 18 19 20 21 22 23" at bounding box center [1211, 673] width 28 height 24
select select "16"
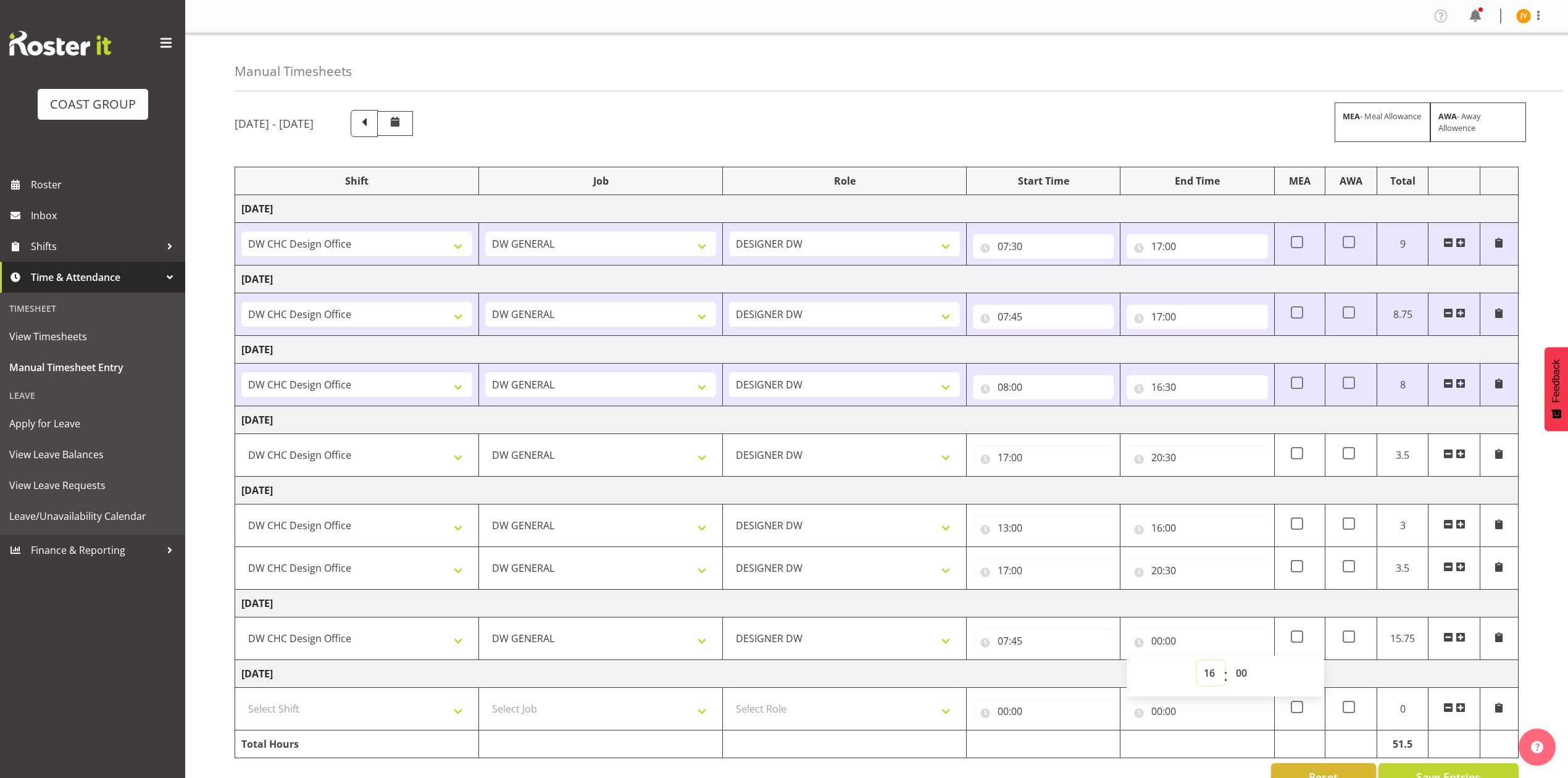
click at [1197, 665] on select "00 01 02 03 04 05 06 07 08 09 10 11 12 13 14 15 16 17 18 19 20 21 22 23" at bounding box center [1211, 673] width 28 height 24
type input "16:00"
click at [1240, 680] on select "00 01 02 03 04 05 06 07 08 09 10 11 12 13 14 15 16 17 18 19 20 21 22 23 24 25 2…" at bounding box center [1243, 673] width 28 height 24
select select "30"
click at [1230, 665] on select "00 01 02 03 04 05 06 07 08 09 10 11 12 13 14 15 16 17 18 19 20 21 22 23 24 25 2…" at bounding box center [1243, 673] width 28 height 24
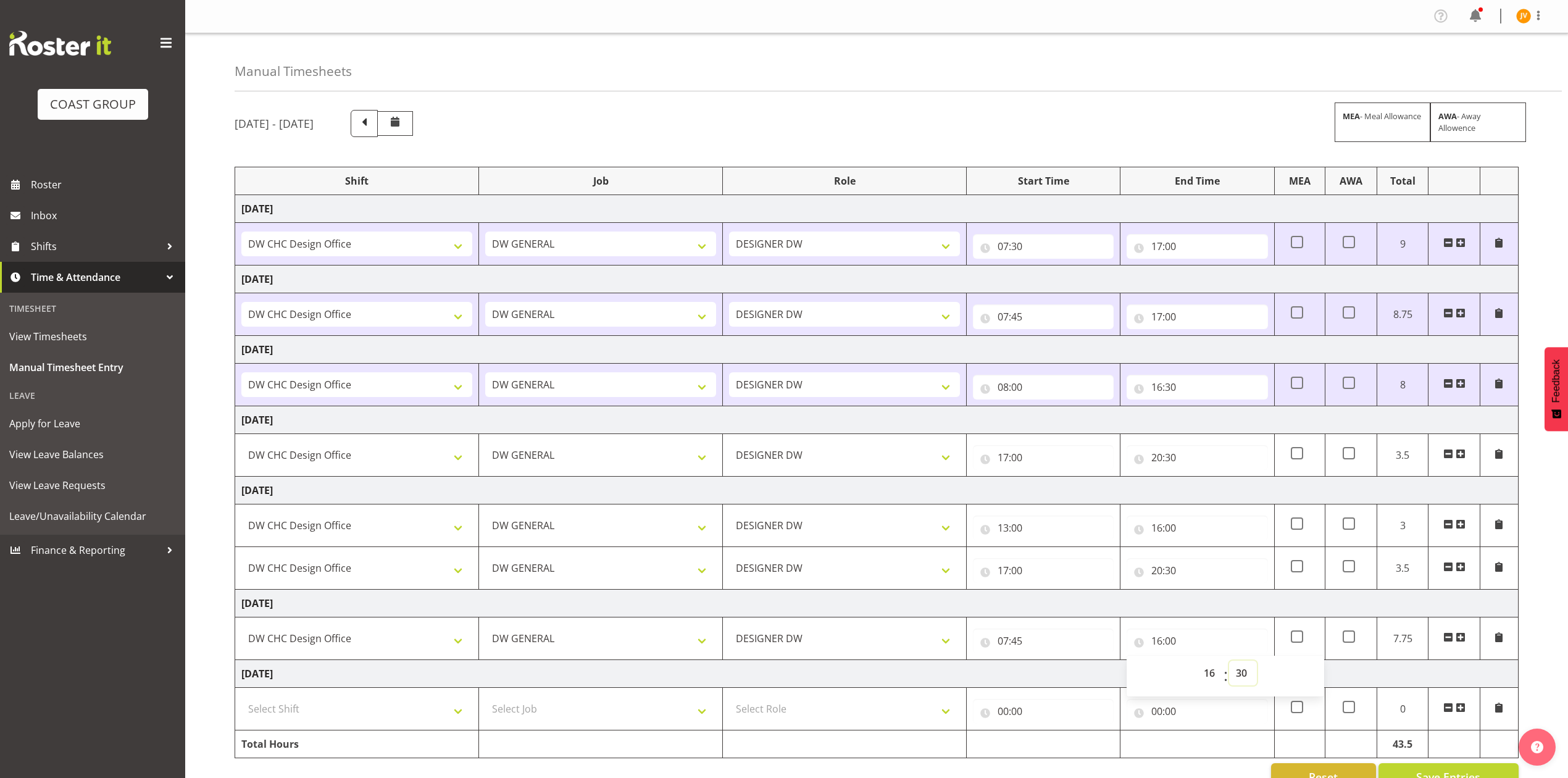
type input "16:30"
click at [1539, 622] on div "August 20th - August 26th 2025 MEA - Meal Allowance AWA - Away Allowence Shift …" at bounding box center [901, 450] width 1334 height 699
click at [391, 717] on select "Select Shift DW CHC Design Office DW CHC General Work Aug DW CHC General Work D…" at bounding box center [357, 708] width 231 height 24
select select "1512"
click at [242, 701] on select "Select Shift DW CHC Design Office DW CHC General Work Aug DW CHC General Work D…" at bounding box center [357, 708] width 231 height 24
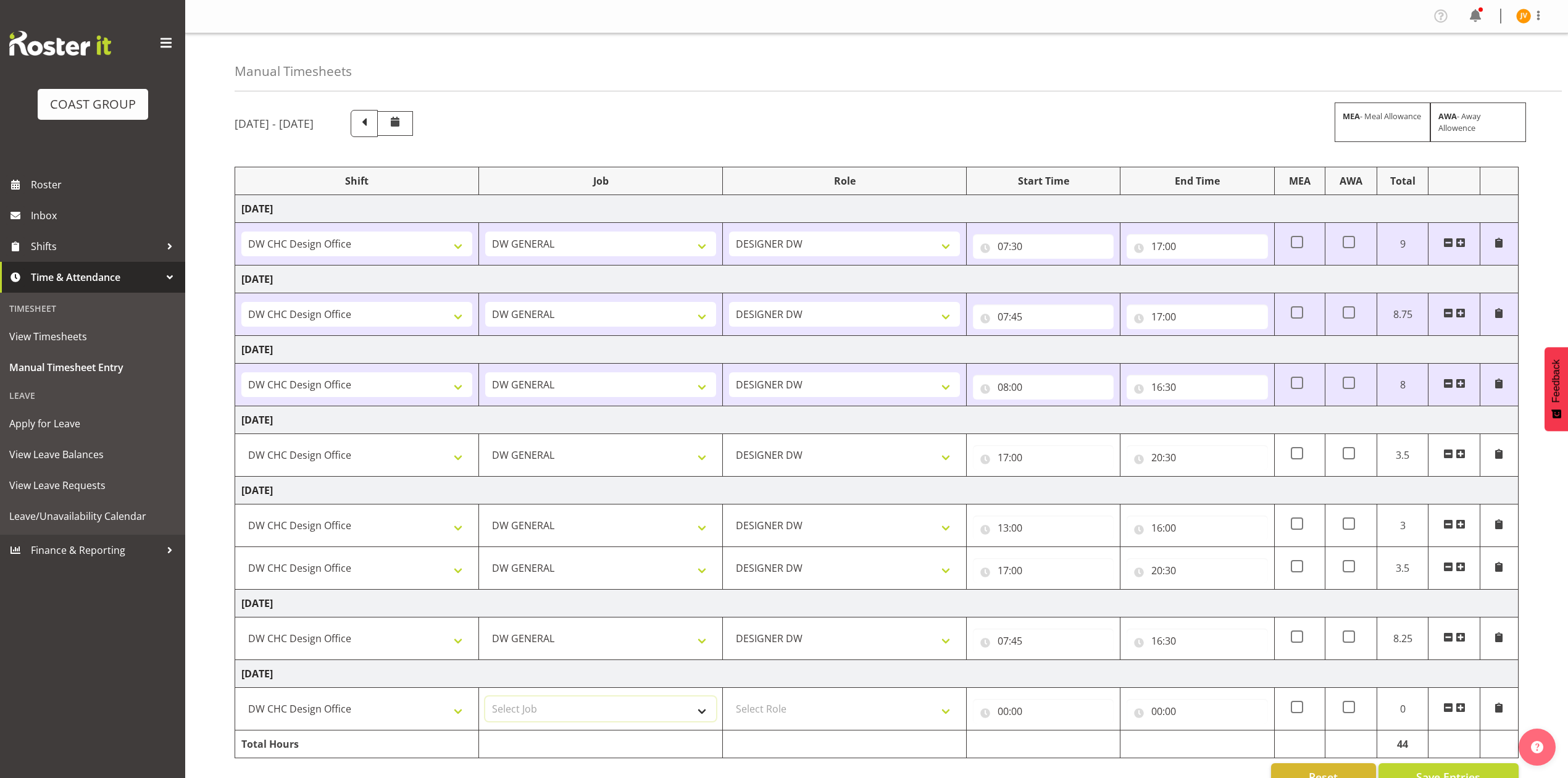
click at [574, 707] on select "Select Job 1 Carlton Events 1 Carlton Hamilton 1 Carlton Wellington 1 EHS WAREH…" at bounding box center [601, 708] width 231 height 24
select select "1881"
click at [485, 701] on select "Select Job 1 Carlton Events 1 Carlton Hamilton 1 Carlton Wellington 1 EHS WAREH…" at bounding box center [601, 708] width 231 height 24
click at [769, 708] on select "Select Role DESIGNER DW" at bounding box center [845, 708] width 231 height 24
select select "221"
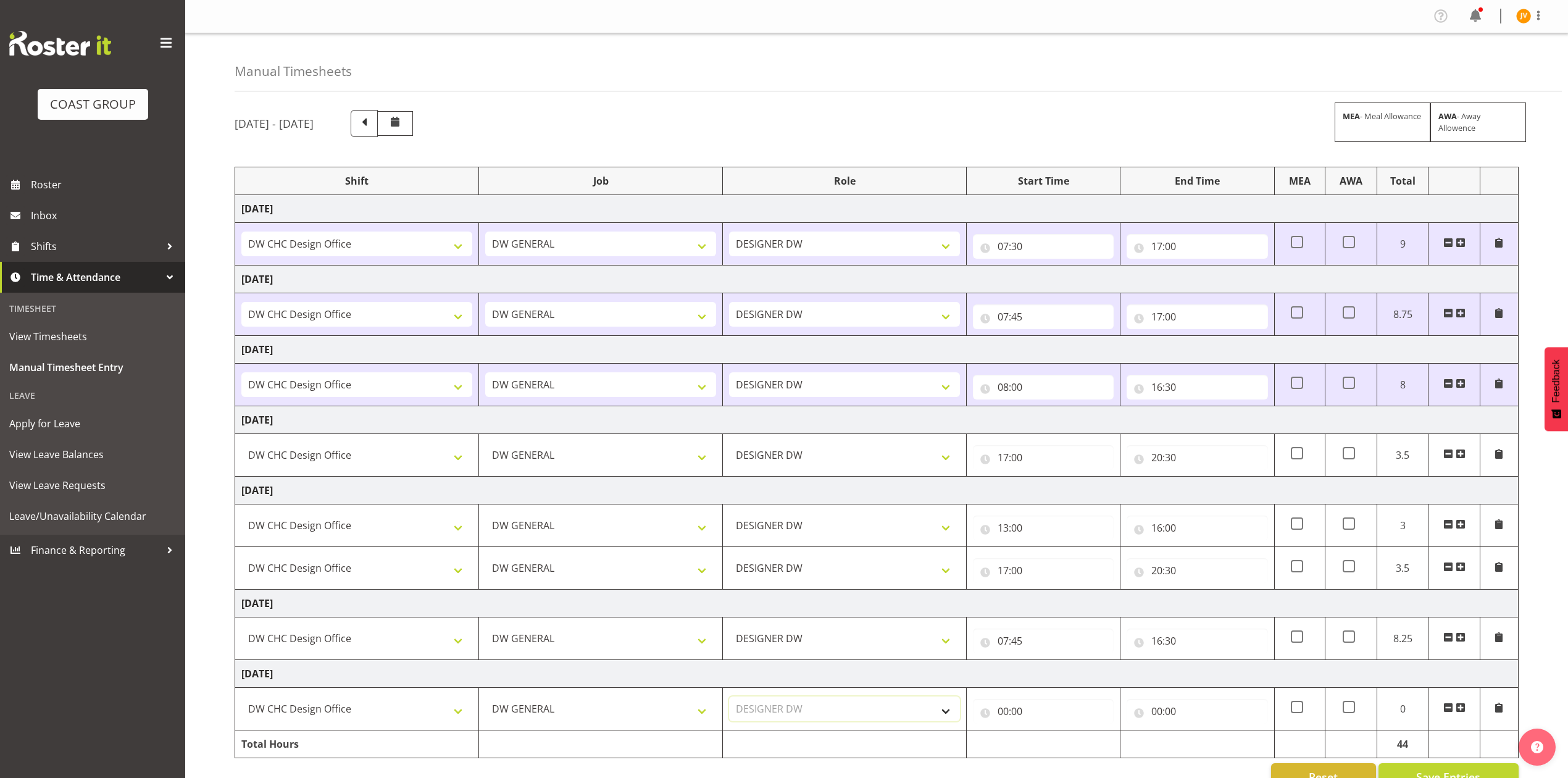
click at [729, 701] on select "Select Role DESIGNER DW" at bounding box center [845, 708] width 231 height 24
click at [1000, 717] on input "00:00" at bounding box center [1043, 711] width 141 height 24
click at [1055, 746] on select "00 01 02 03 04 05 06 07 08 09 10 11 12 13 14 15 16 17 18 19 20 21 22 23" at bounding box center [1057, 744] width 28 height 24
select select "7"
click at [1043, 735] on select "00 01 02 03 04 05 06 07 08 09 10 11 12 13 14 15 16 17 18 19 20 21 22 23" at bounding box center [1057, 744] width 28 height 24
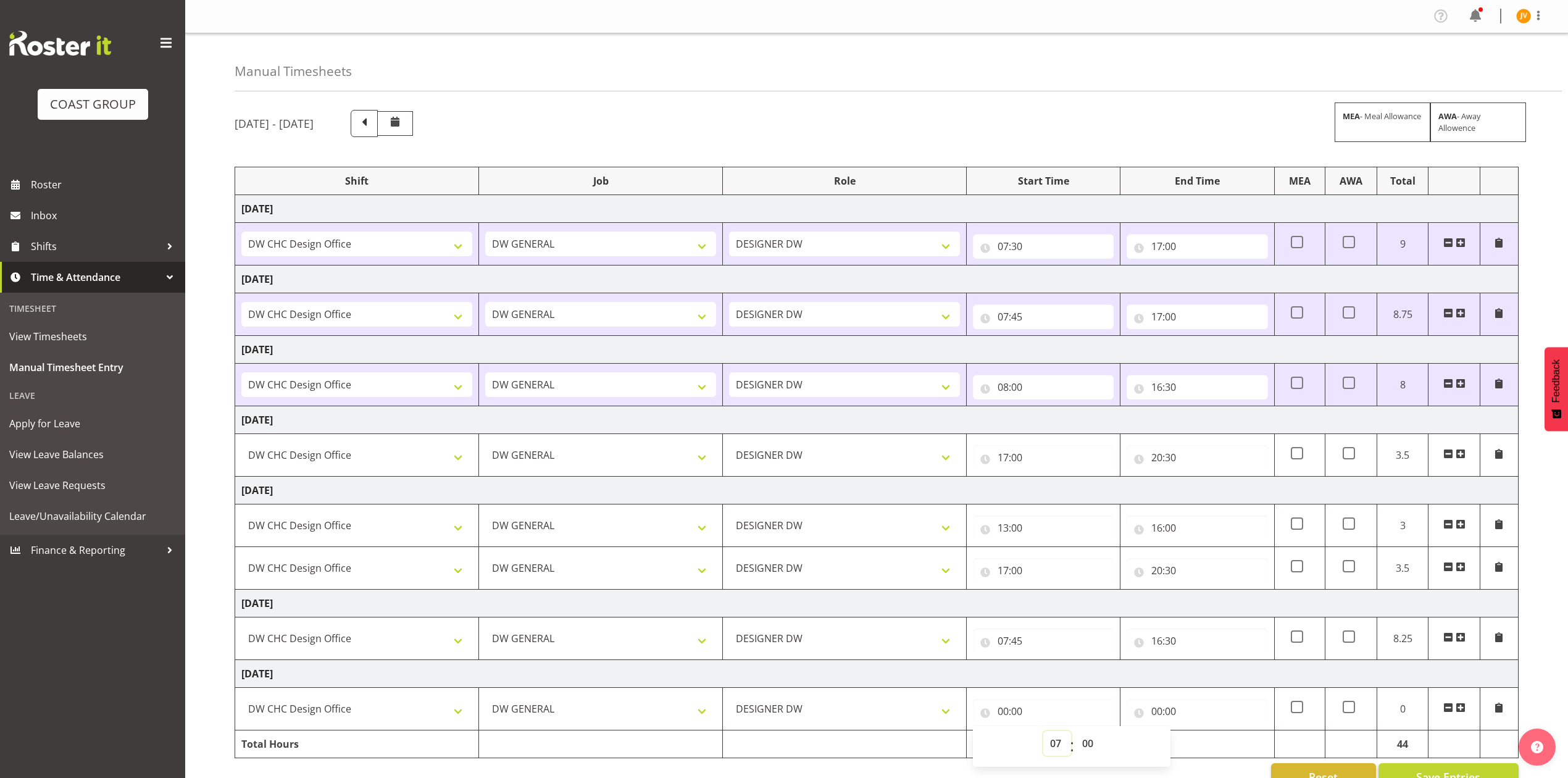
type input "07:00"
click at [1085, 749] on select "00 01 02 03 04 05 06 07 08 09 10 11 12 13 14 15 16 17 18 19 20 21 22 23 24 25 2…" at bounding box center [1089, 744] width 28 height 24
select select "30"
click at [1075, 735] on select "00 01 02 03 04 05 06 07 08 09 10 11 12 13 14 15 16 17 18 19 20 21 22 23 24 25 2…" at bounding box center [1089, 744] width 28 height 24
type input "07:30"
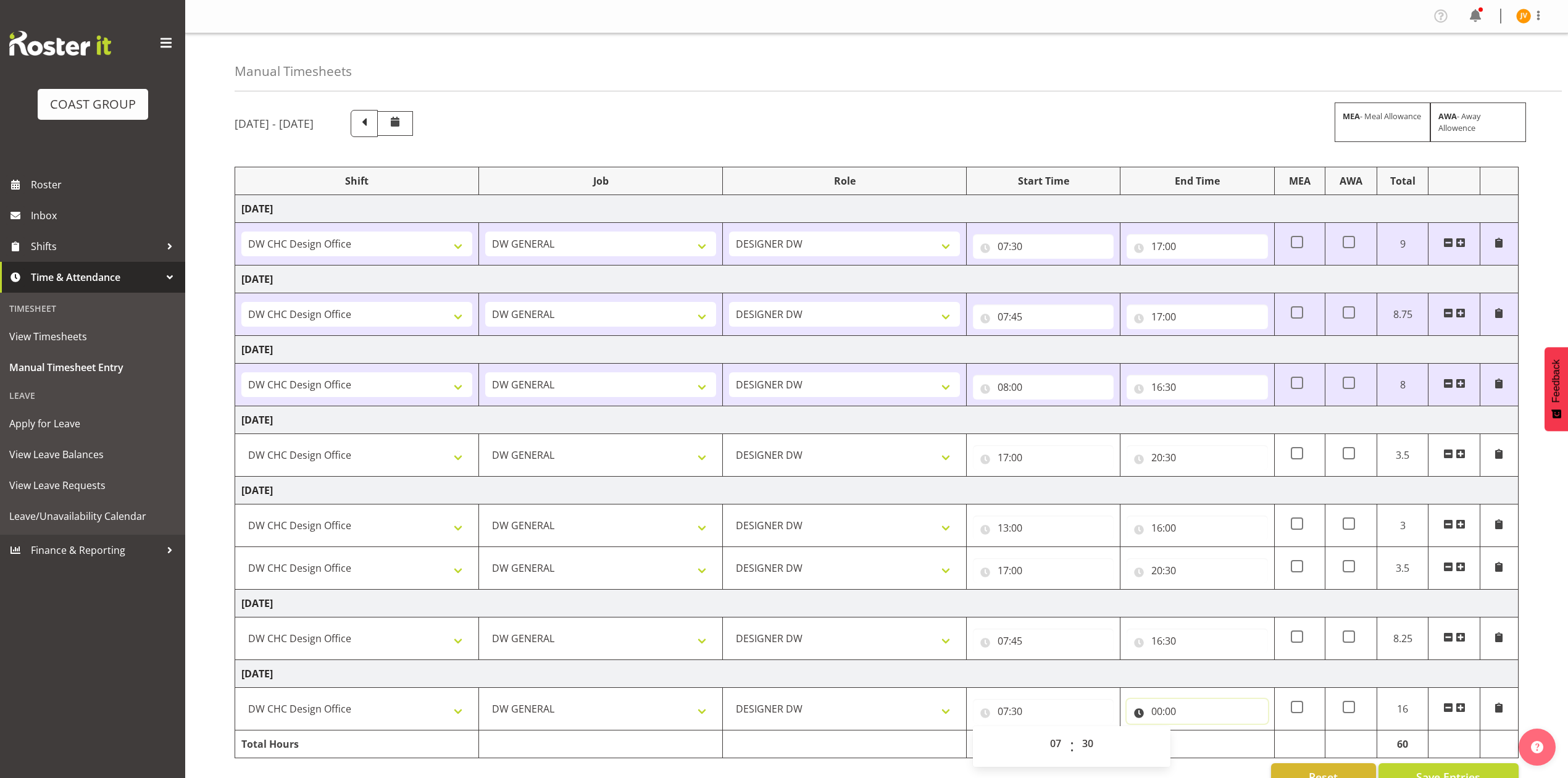
click at [1157, 716] on input "00:00" at bounding box center [1197, 711] width 141 height 24
click at [1205, 739] on select "00 01 02 03 04 05 06 07 08 09 10 11 12 13 14 15 16 17 18 19 20 21 22 23" at bounding box center [1211, 744] width 28 height 24
select select "16"
click at [1197, 735] on select "00 01 02 03 04 05 06 07 08 09 10 11 12 13 14 15 16 17 18 19 20 21 22 23" at bounding box center [1211, 744] width 28 height 24
type input "16:00"
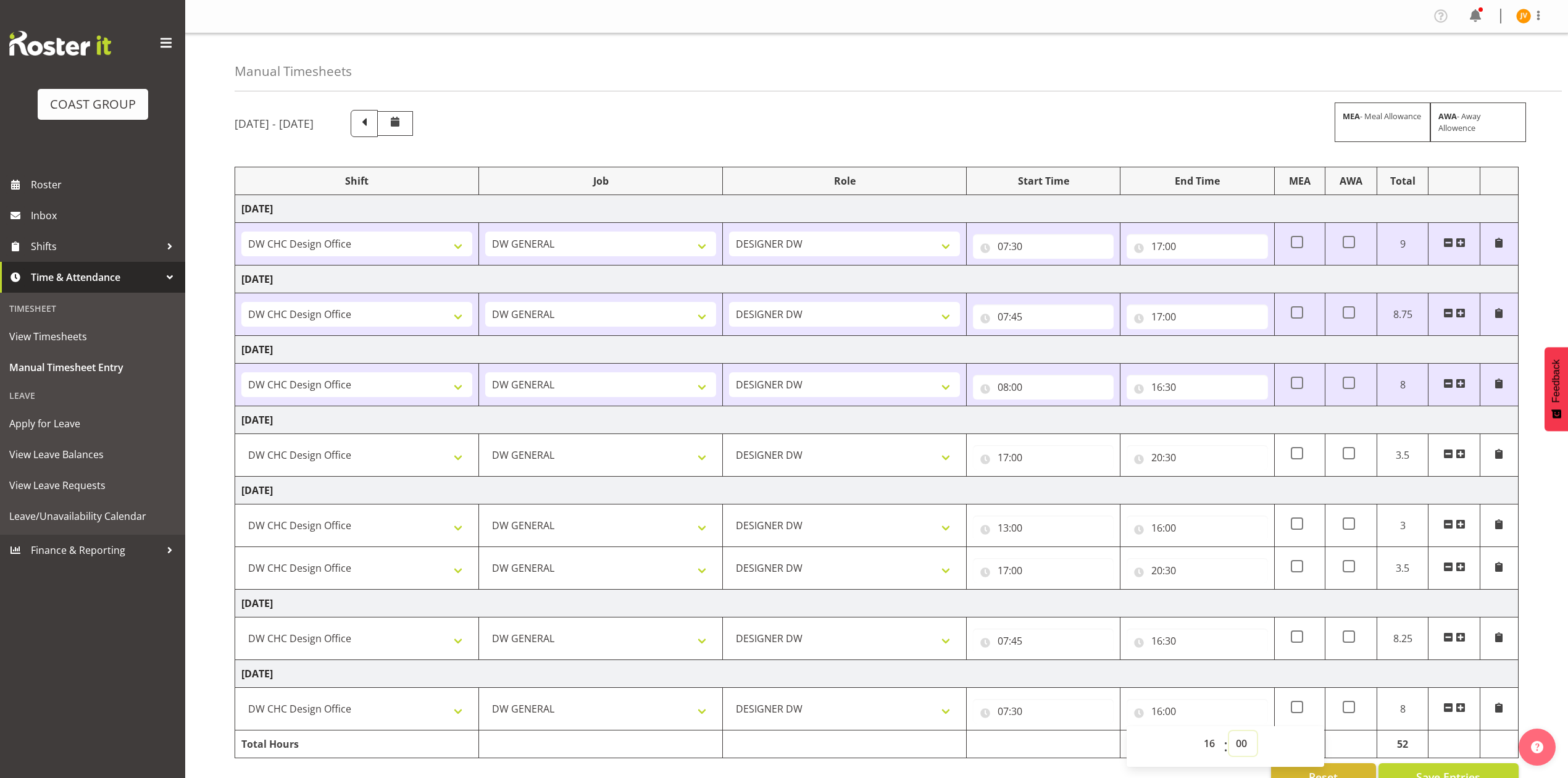
click at [1240, 747] on select "00 01 02 03 04 05 06 07 08 09 10 11 12 13 14 15 16 17 18 19 20 21 22 23 24 25 2…" at bounding box center [1243, 744] width 28 height 24
select select "30"
click at [1230, 735] on select "00 01 02 03 04 05 06 07 08 09 10 11 12 13 14 15 16 17 18 19 20 21 22 23 24 25 2…" at bounding box center [1243, 744] width 28 height 24
type input "16:30"
click at [1527, 579] on div "August 20th - August 26th 2025 MEA - Meal Allowance AWA - Away Allowence Shift …" at bounding box center [901, 450] width 1334 height 699
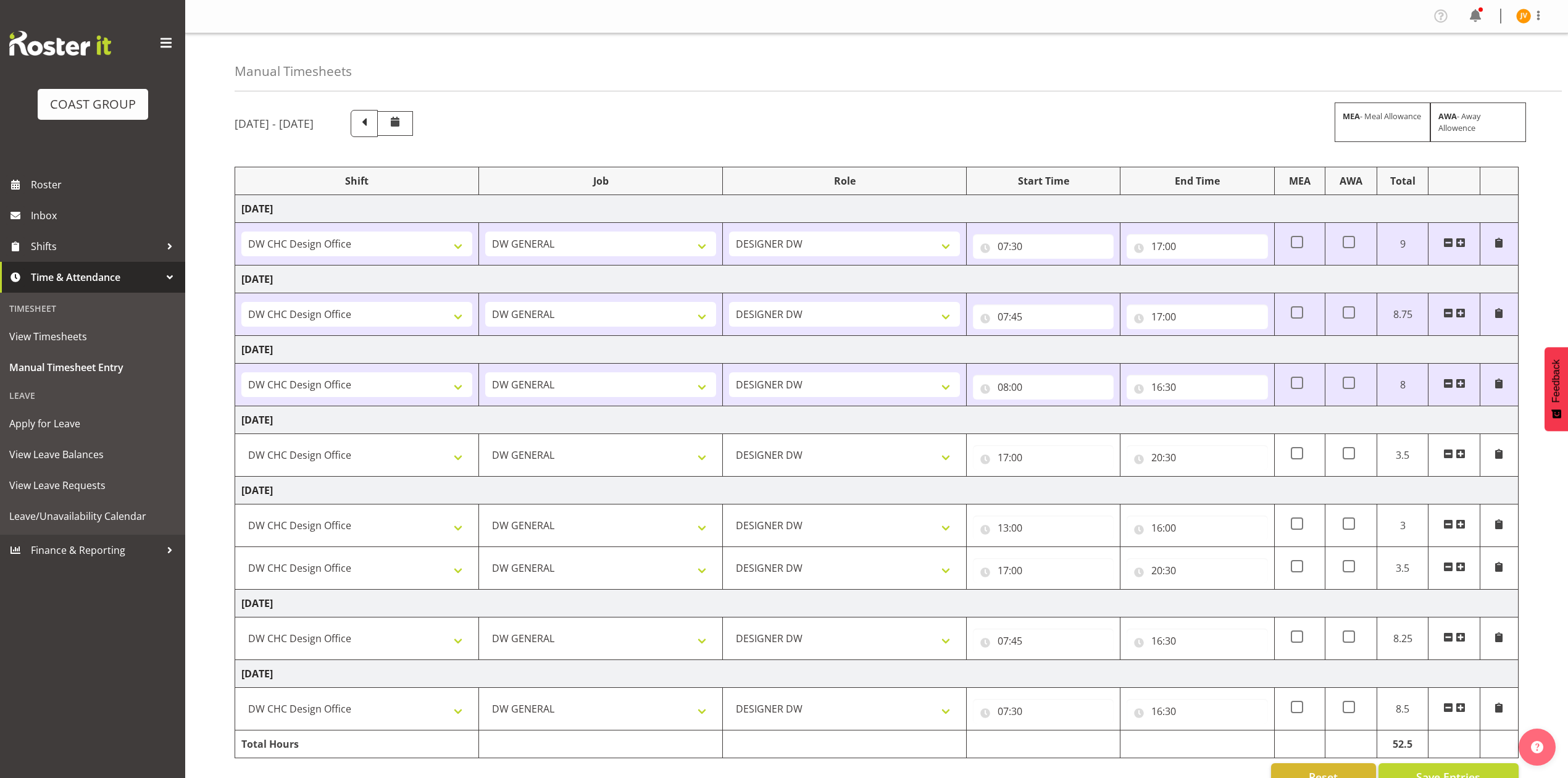
scroll to position [38, 0]
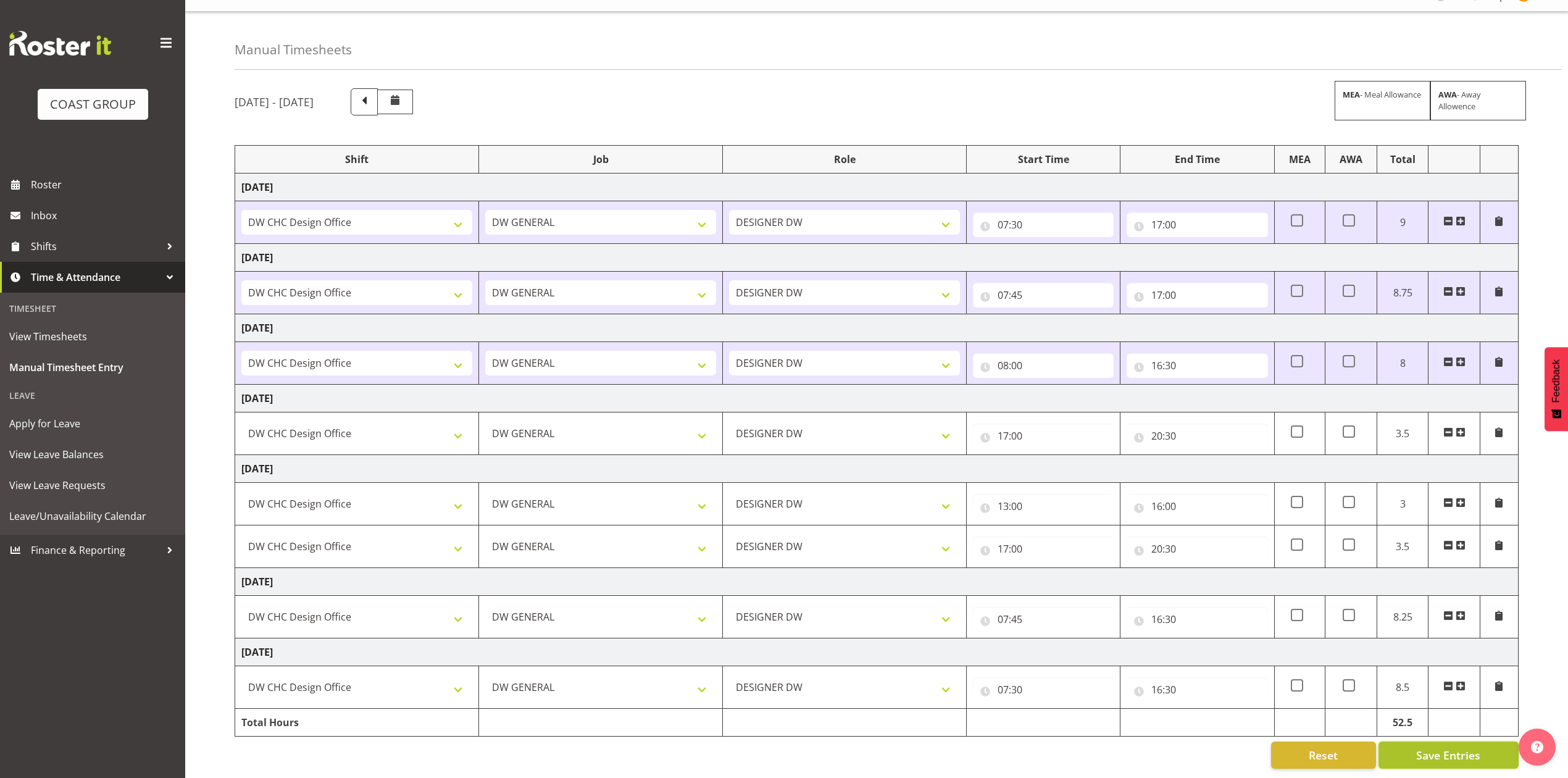
click at [1421, 747] on span "Save Entries" at bounding box center [1448, 755] width 65 height 16
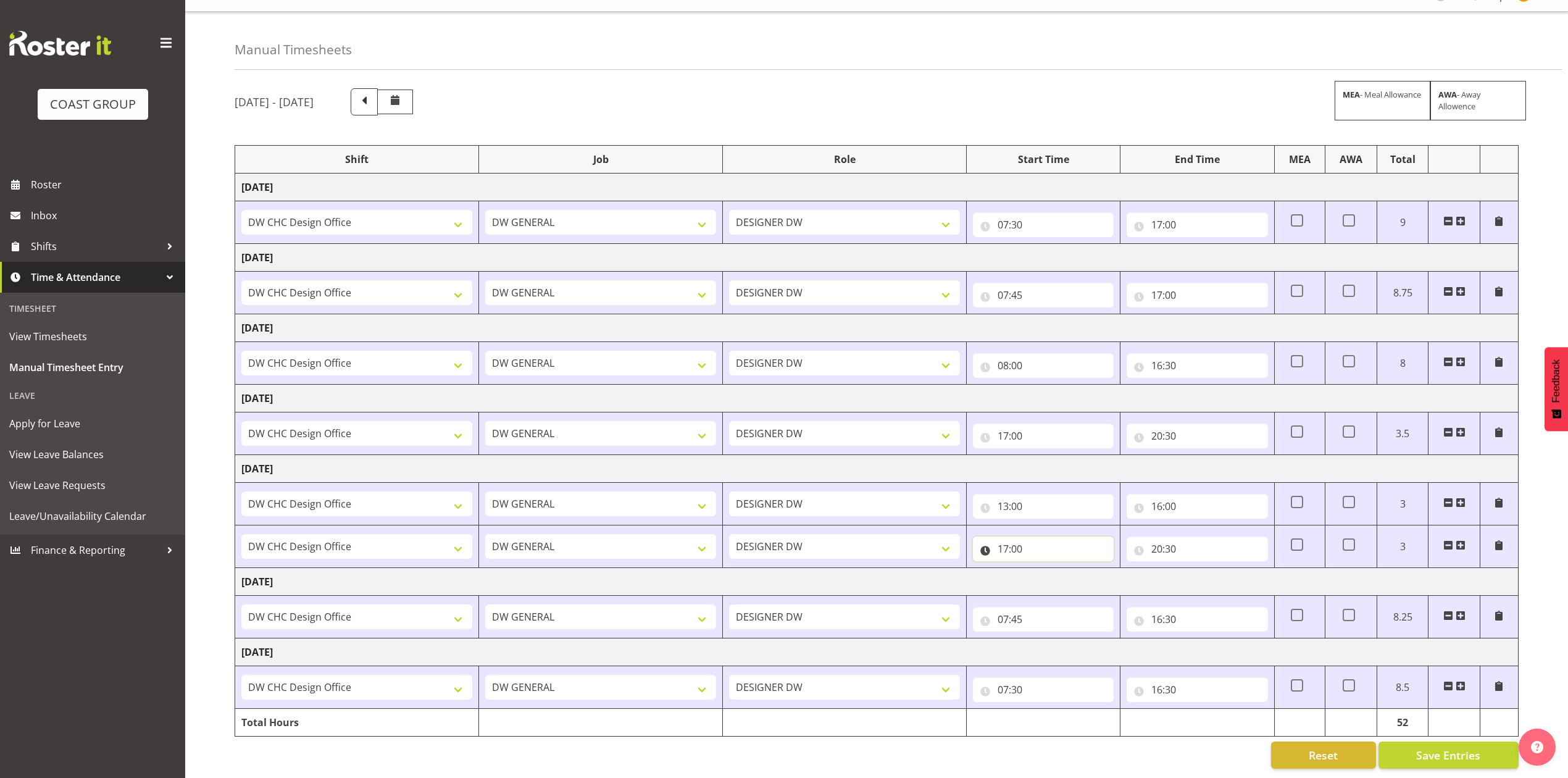
click at [1077, 536] on input "17:00" at bounding box center [1043, 549] width 141 height 24
click at [1162, 540] on input "20:30" at bounding box center [1197, 549] width 141 height 24
click at [1208, 574] on select "00 01 02 03 04 05 06 07 08 09 10 11 12 13 14 15 16 17 18 19 20 21 22 23" at bounding box center [1211, 581] width 28 height 24
select select "21"
click at [1197, 569] on select "00 01 02 03 04 05 06 07 08 09 10 11 12 13 14 15 16 17 18 19 20 21 22 23" at bounding box center [1211, 581] width 28 height 24
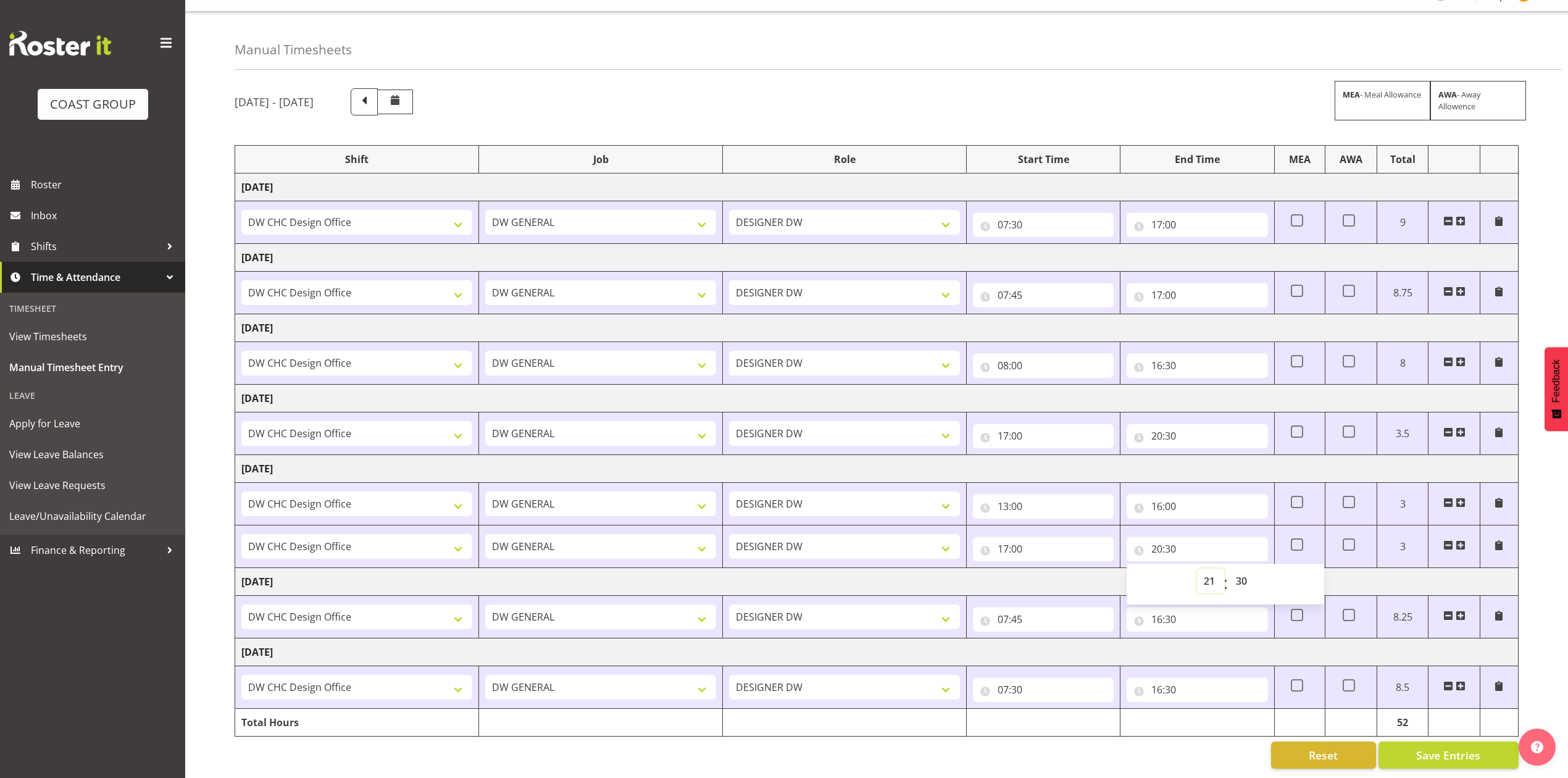
type input "21:30"
click at [1212, 571] on select "00 01 02 03 04 05 06 07 08 09 10 11 12 13 14 15 16 17 18 19 20 21 22 23" at bounding box center [1211, 581] width 28 height 24
select select "20"
click at [1197, 569] on select "00 01 02 03 04 05 06 07 08 09 10 11 12 13 14 15 16 17 18 19 20 21 22 23" at bounding box center [1211, 581] width 28 height 24
type input "20:30"
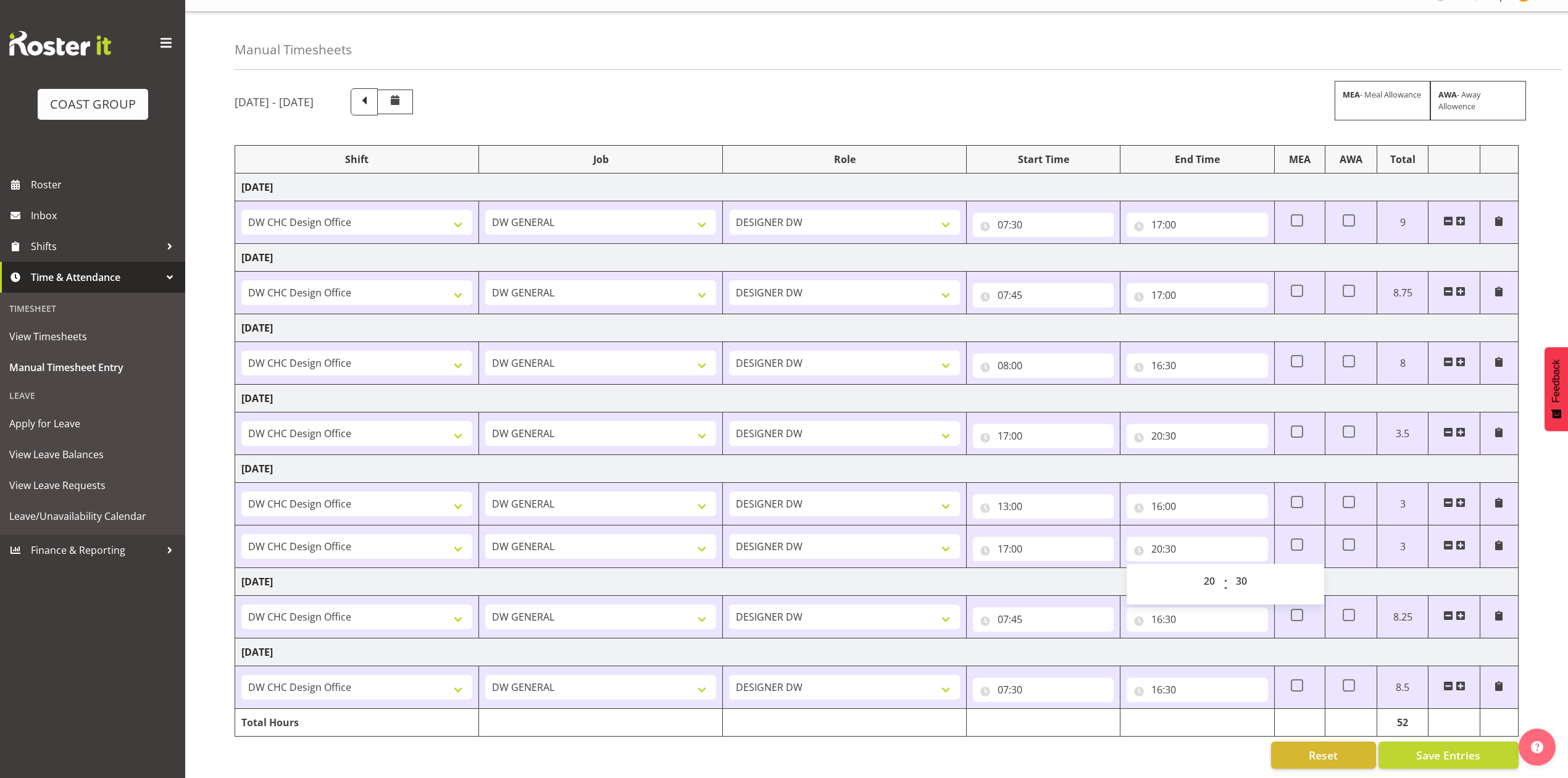
click at [1499, 541] on span at bounding box center [1499, 546] width 10 height 10
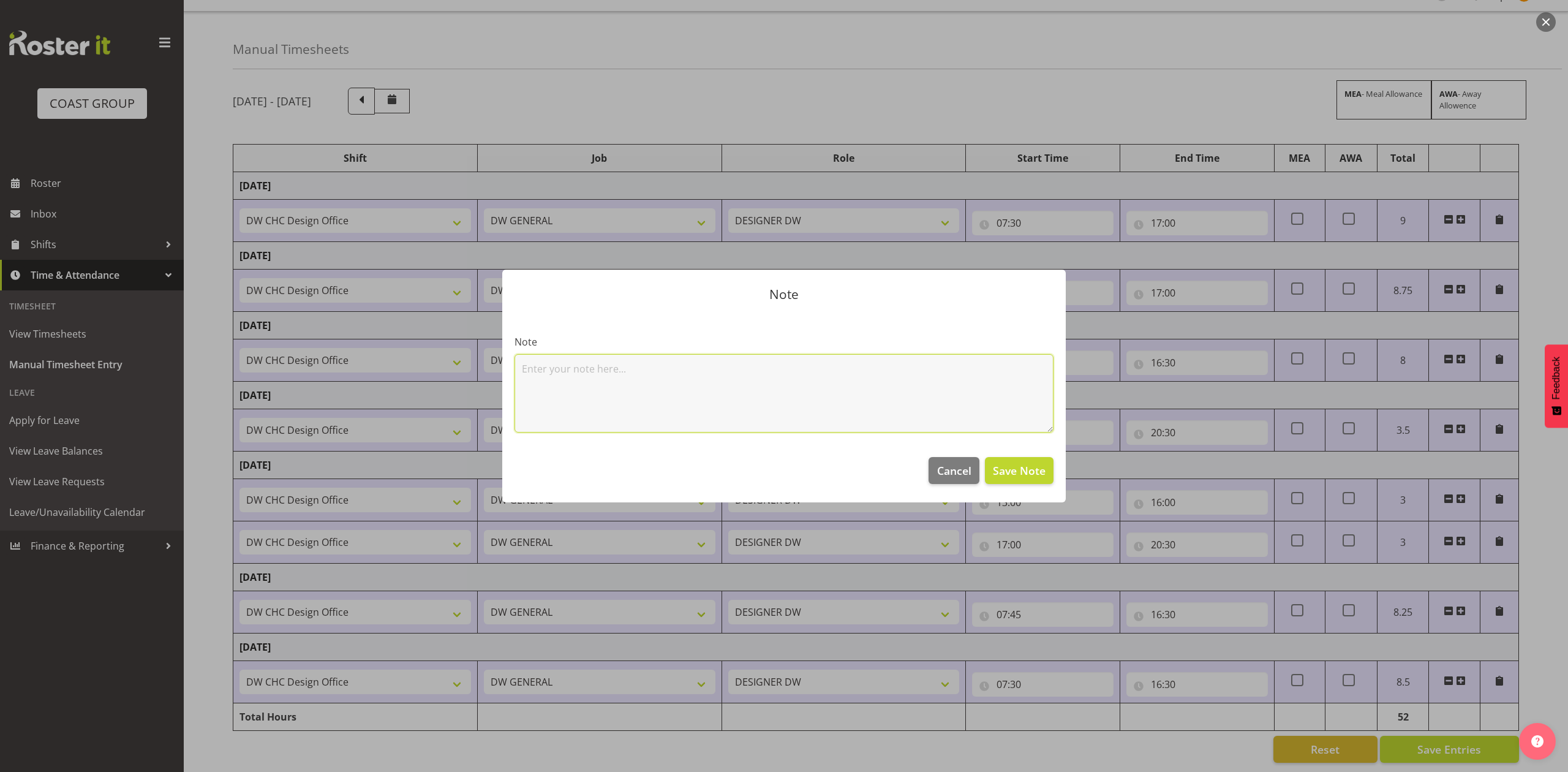
click at [846, 384] on textarea at bounding box center [784, 393] width 539 height 78
type textarea "no lunch break"
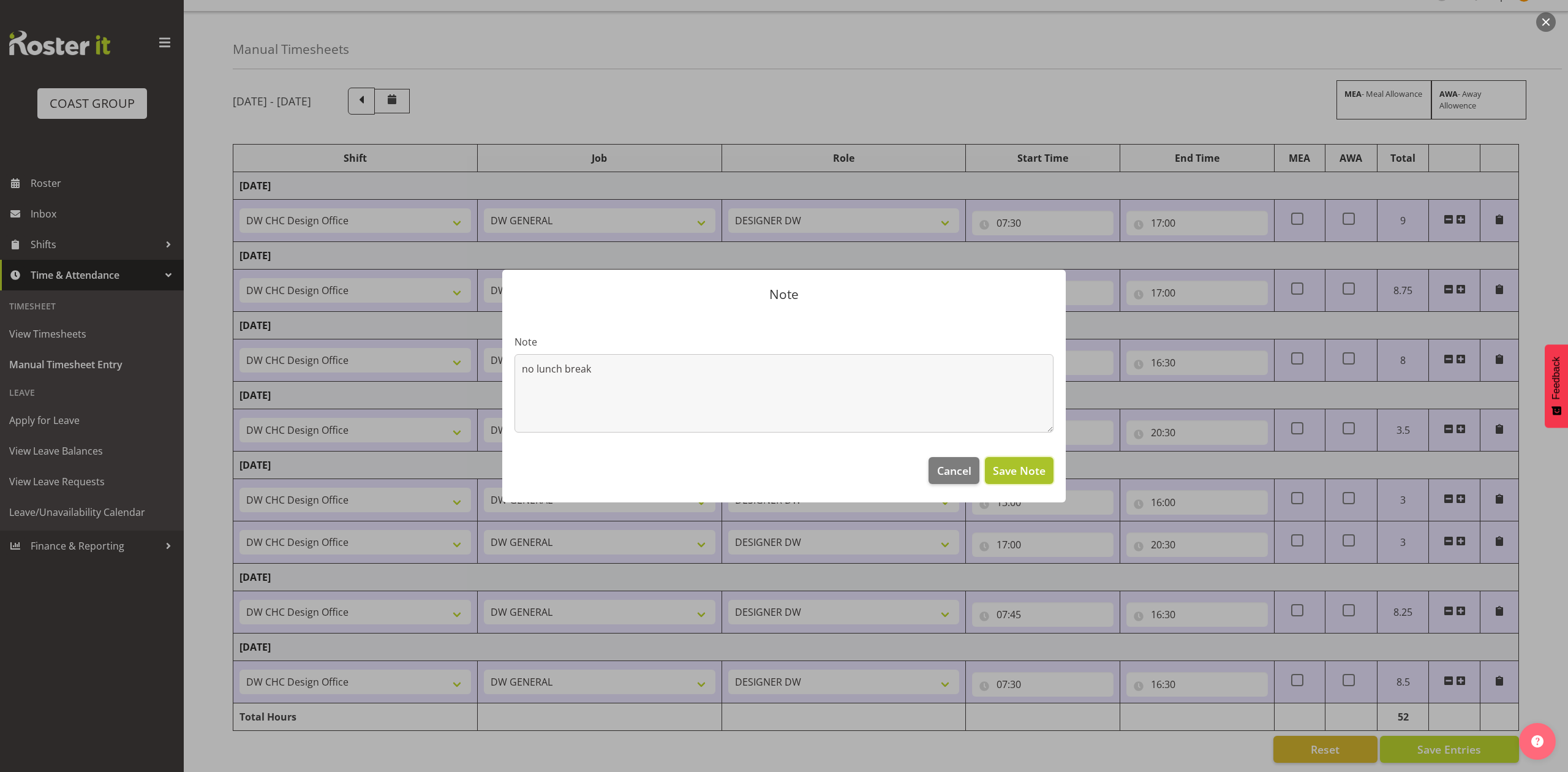
click at [1003, 471] on span "Save Note" at bounding box center [1019, 470] width 53 height 16
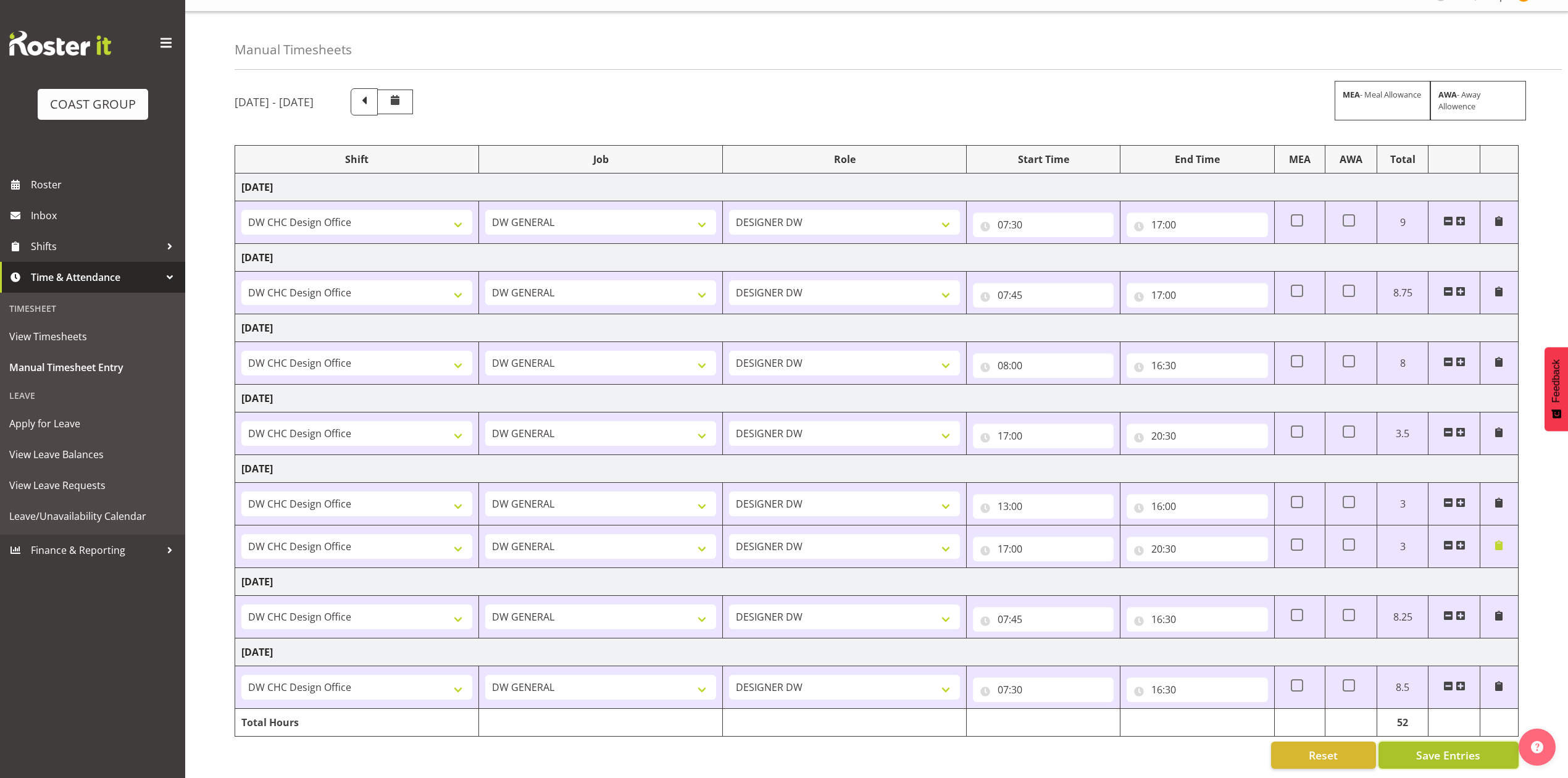
click at [1424, 752] on button "Save Entries" at bounding box center [1448, 755] width 140 height 27
click at [1428, 749] on span "Save Entries" at bounding box center [1448, 755] width 65 height 16
